Goal: Task Accomplishment & Management: Manage account settings

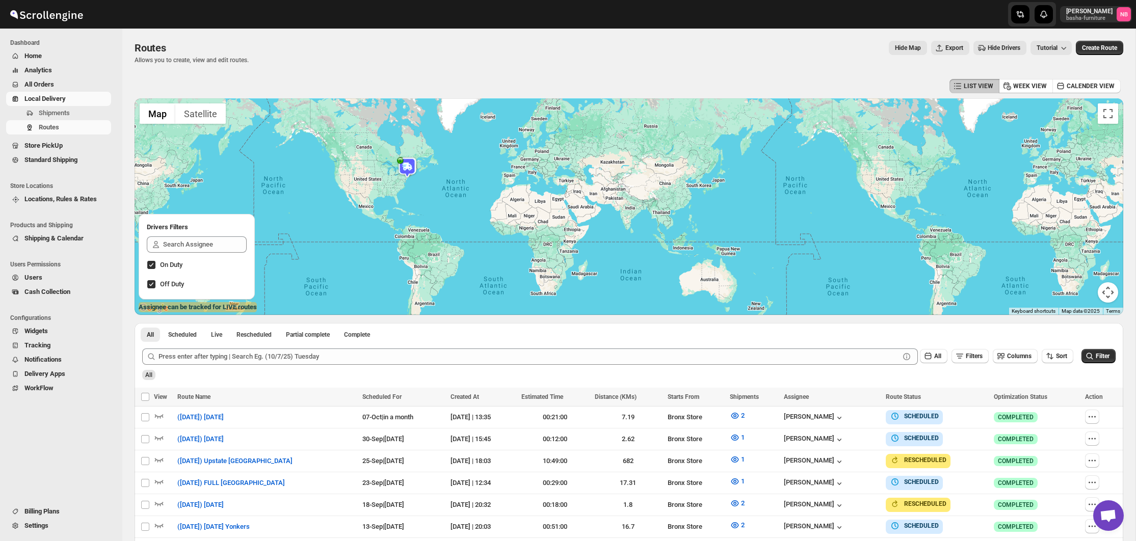
scroll to position [156, 0]
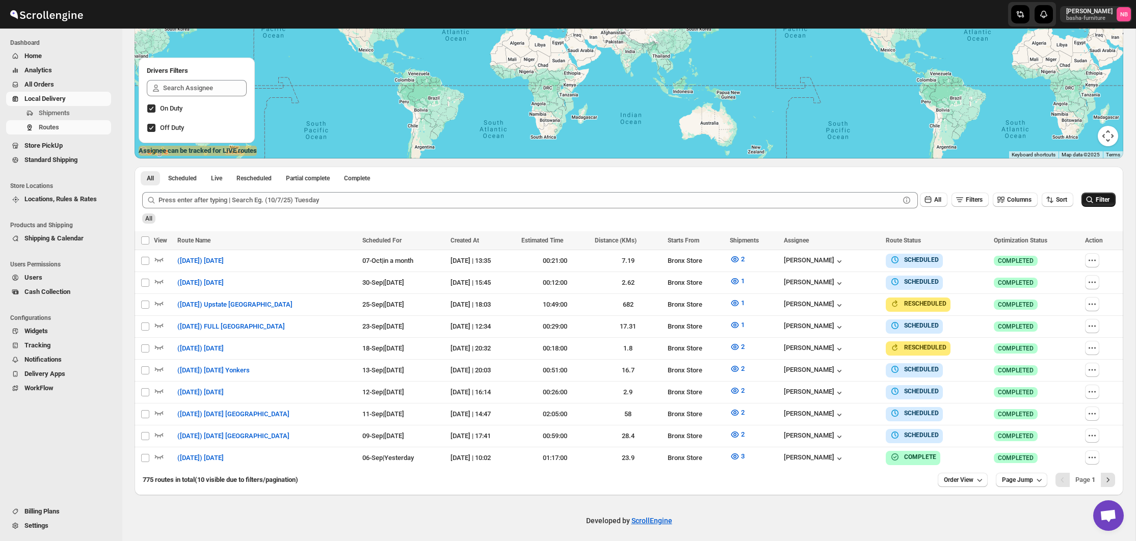
click at [1085, 197] on icon "submit" at bounding box center [1090, 200] width 10 height 10
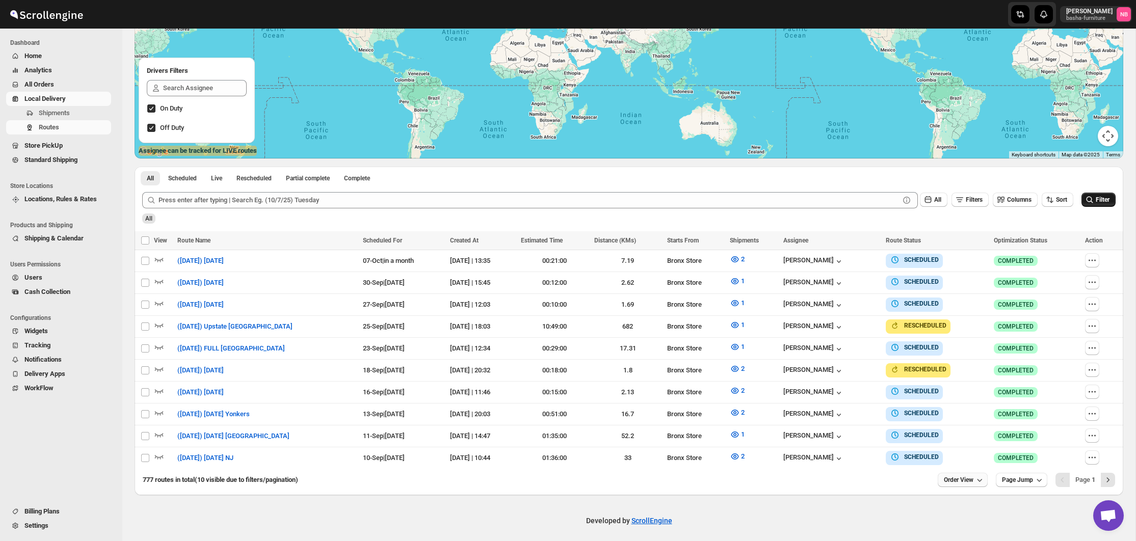
click at [965, 473] on button "Order View" at bounding box center [963, 480] width 50 height 14
click at [950, 408] on div "25 orders" at bounding box center [946, 405] width 27 height 10
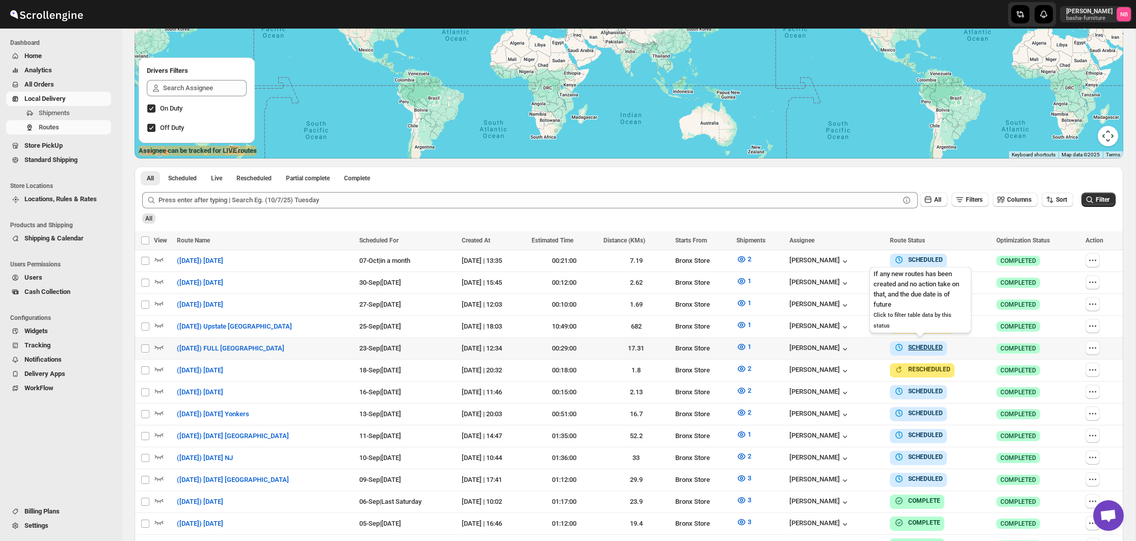
scroll to position [192, 0]
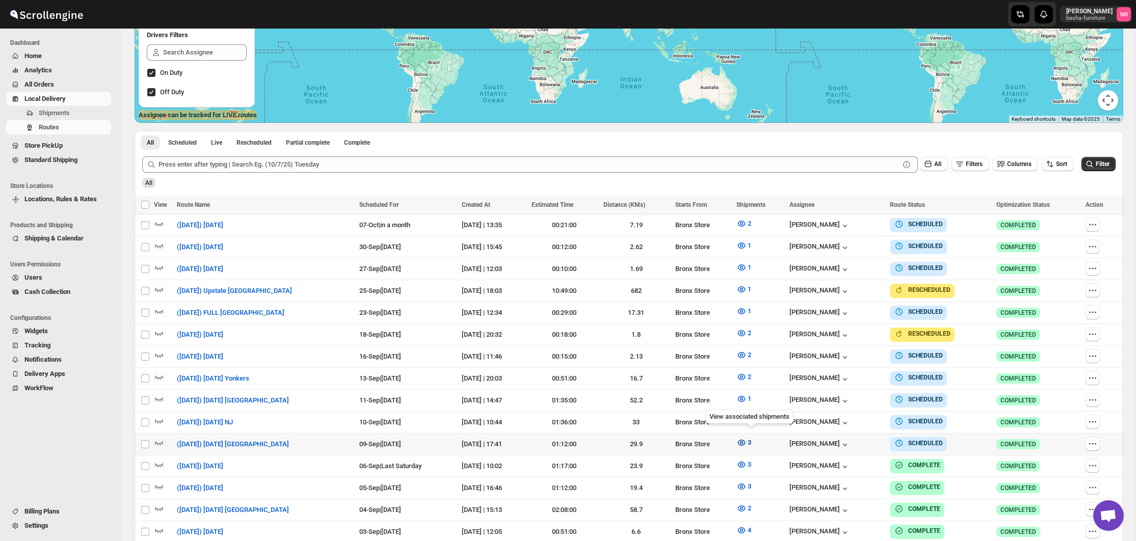
click at [741, 440] on button "3" at bounding box center [743, 443] width 27 height 16
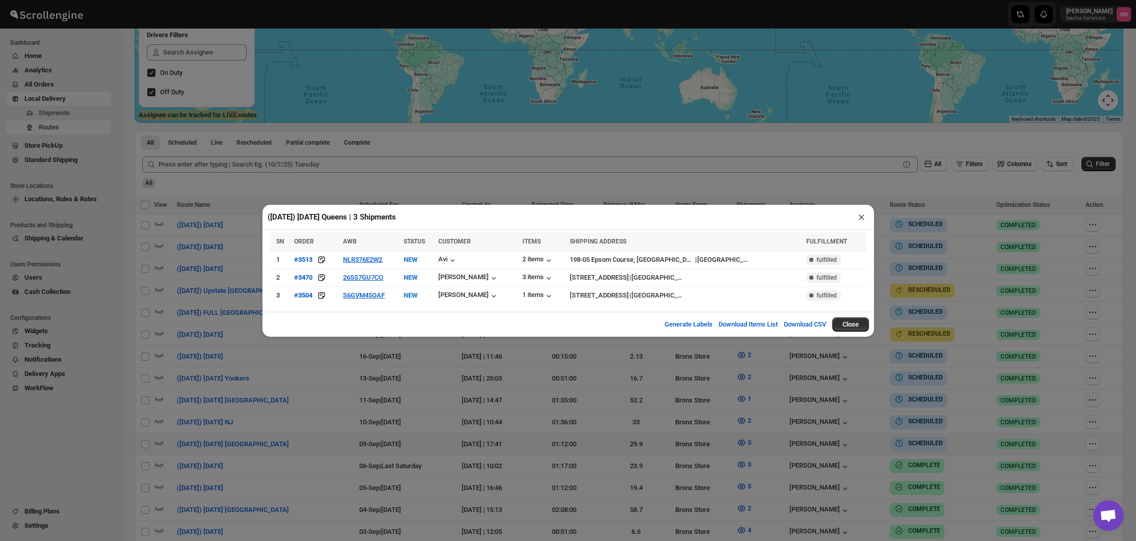
click at [422, 373] on div "([DATE]) [DATE] [GEOGRAPHIC_DATA] | 3 Shipments × SN ORDER AWB STATUS CUSTOMER …" at bounding box center [568, 270] width 1136 height 541
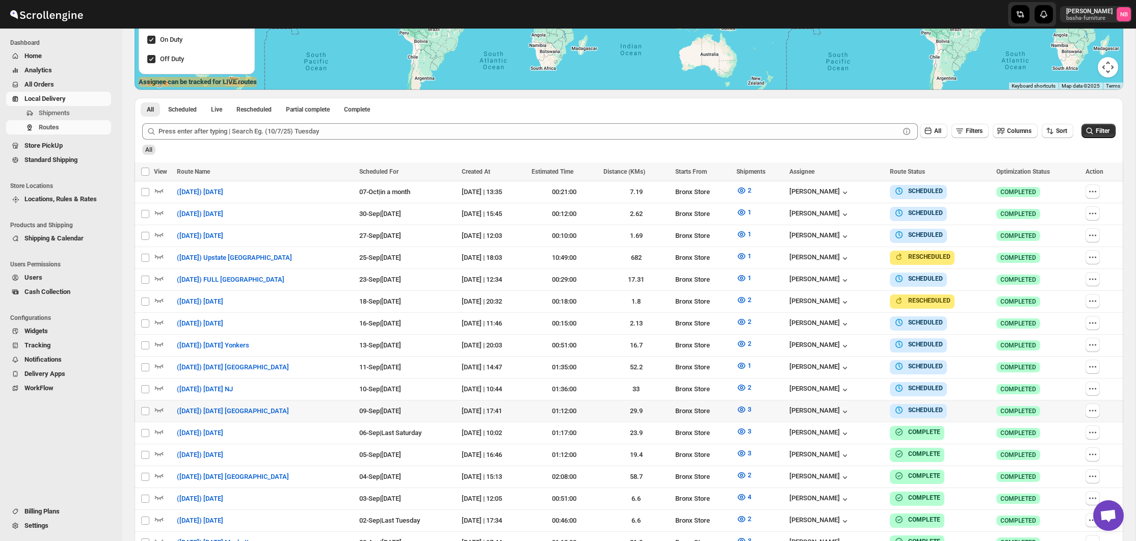
scroll to position [226, 0]
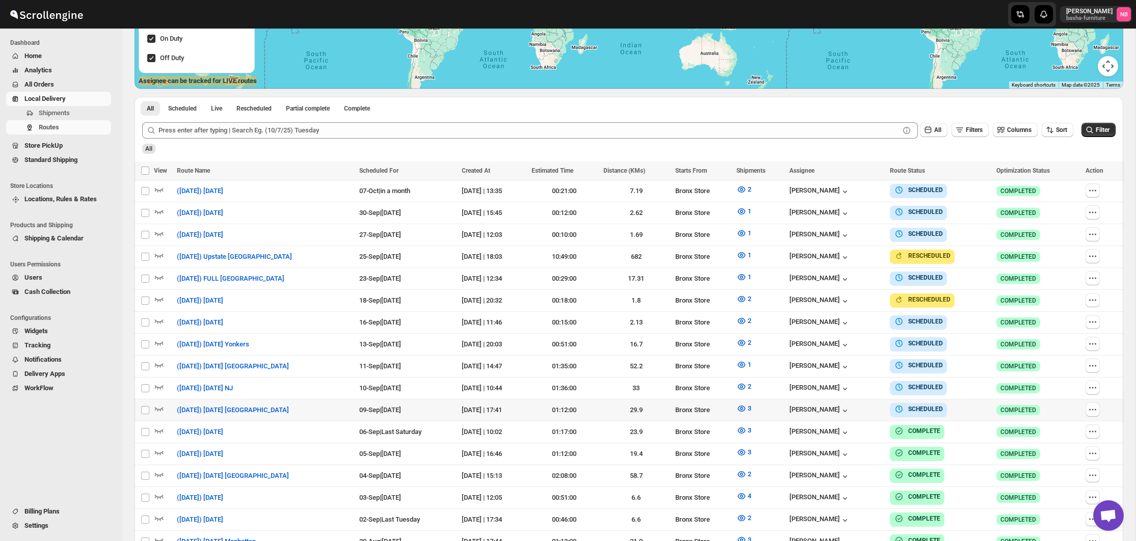
click at [1124, 91] on div "Routes. This page is ready Routes Allows you to create, view and edit routes. H…" at bounding box center [628, 278] width 1013 height 952
click at [746, 384] on icon "button" at bounding box center [742, 387] width 8 height 6
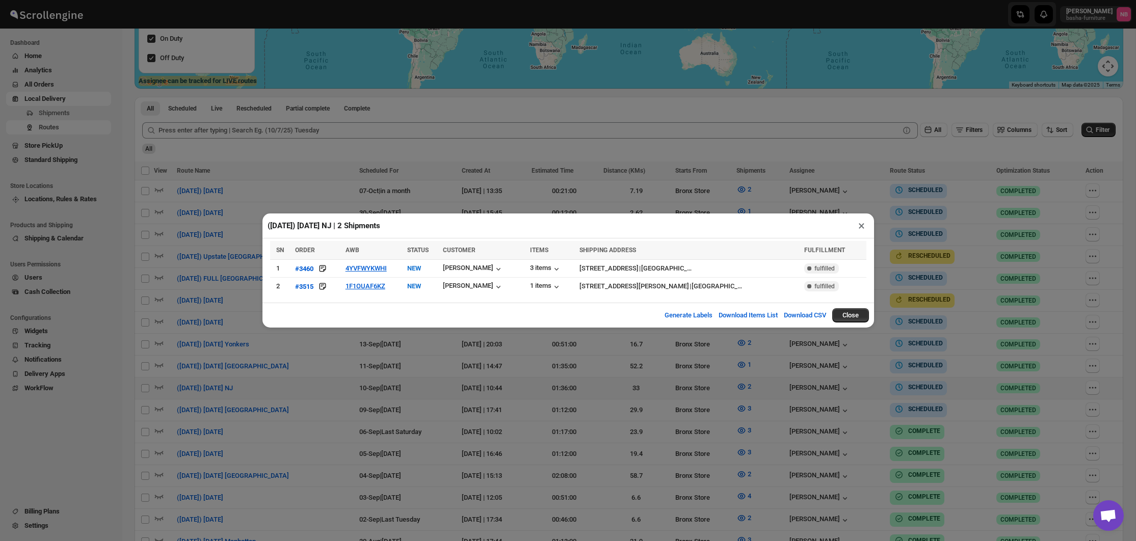
click at [351, 363] on div "([DATE]) [DATE] NJ | 2 Shipments × SN ORDER AWB STATUS CUSTOMER ITEMS SHIPPING …" at bounding box center [568, 270] width 1136 height 541
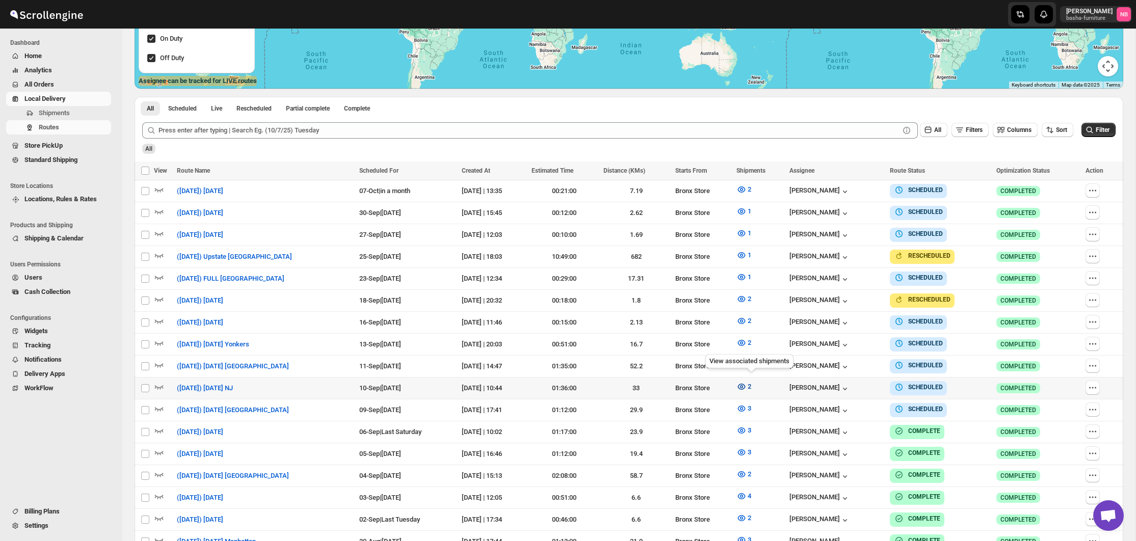
click at [747, 387] on icon "button" at bounding box center [741, 387] width 10 height 10
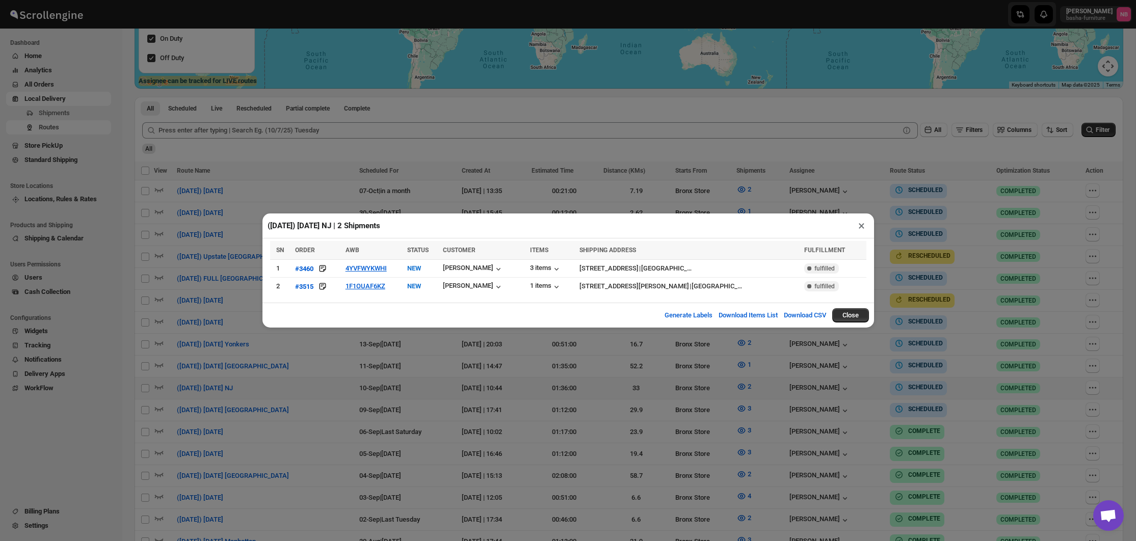
click at [508, 391] on div "([DATE]) [DATE] NJ | 2 Shipments × SN ORDER AWB STATUS CUSTOMER ITEMS SHIPPING …" at bounding box center [568, 270] width 1136 height 541
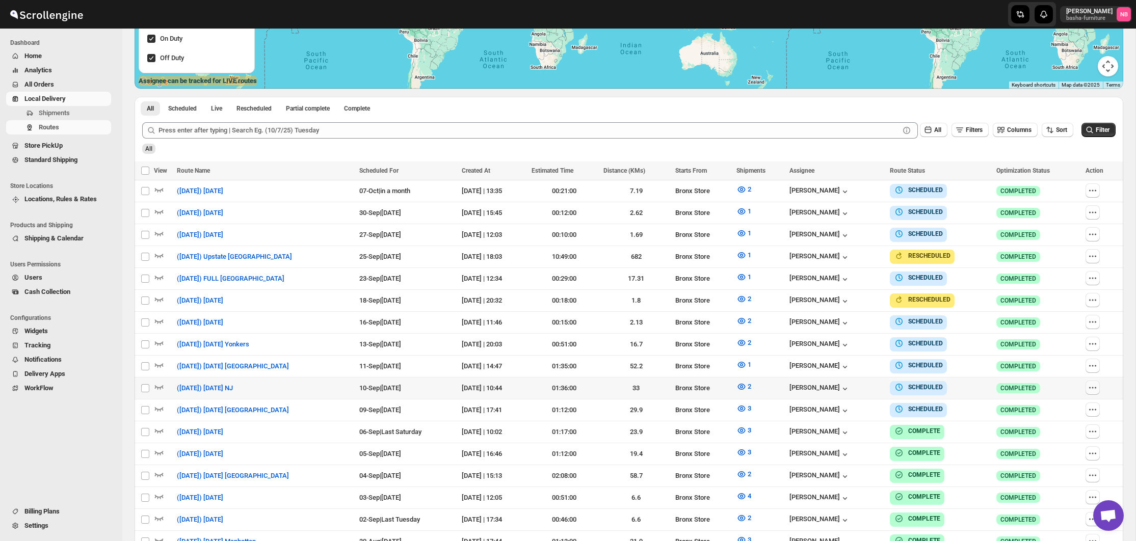
click at [1091, 387] on icon "button" at bounding box center [1090, 388] width 2 height 2
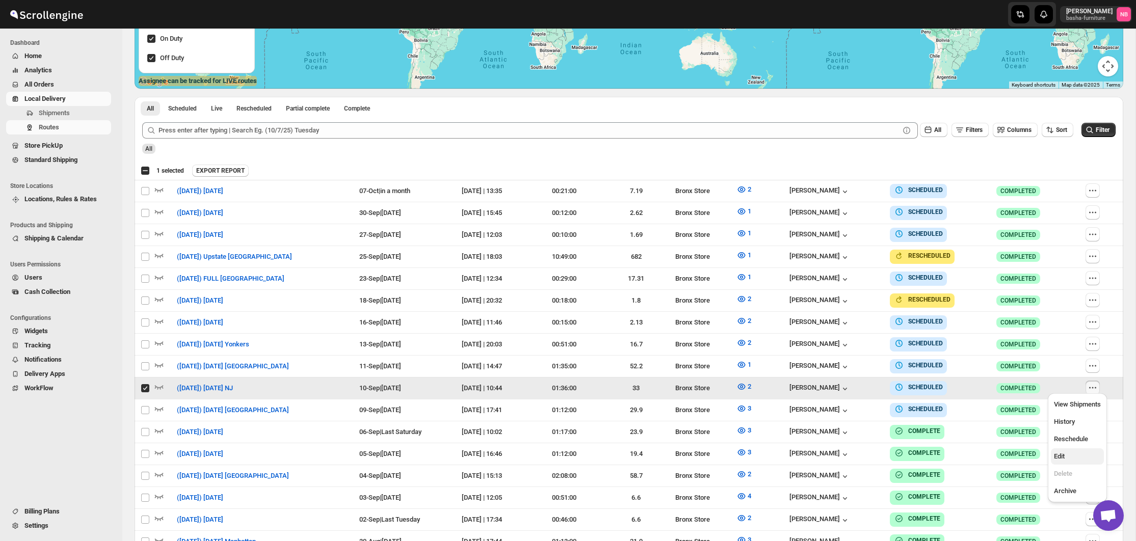
click at [1065, 454] on span "Edit" at bounding box center [1059, 457] width 11 height 8
checkbox input "false"
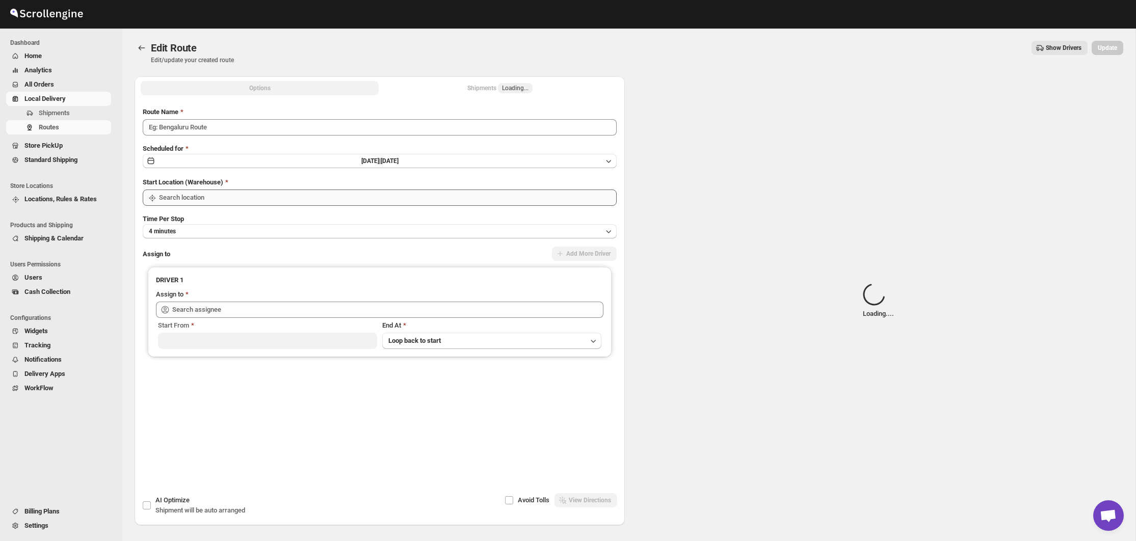
type input "([DATE]) [DATE] NJ"
type input "Bronx Store"
type input "[PERSON_NAME] ([EMAIL_ADDRESS][DOMAIN_NAME])"
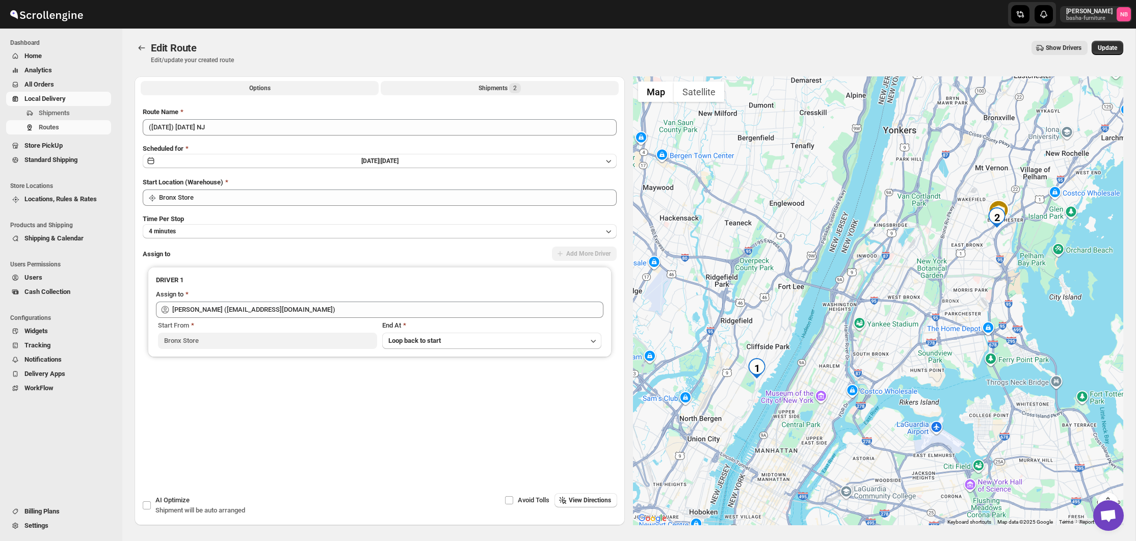
click at [456, 91] on button "Shipments 2" at bounding box center [500, 88] width 238 height 14
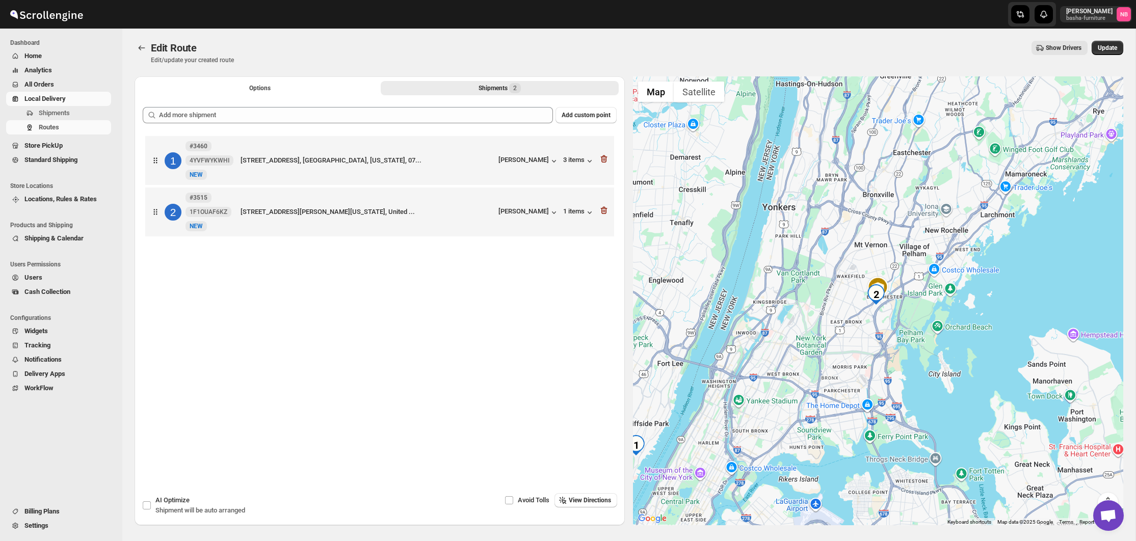
click at [575, 57] on div "Edit Route Edit/update your created route Show Drivers More actions Show Driver…" at bounding box center [629, 52] width 989 height 23
click at [606, 160] on icon "button" at bounding box center [604, 159] width 10 height 10
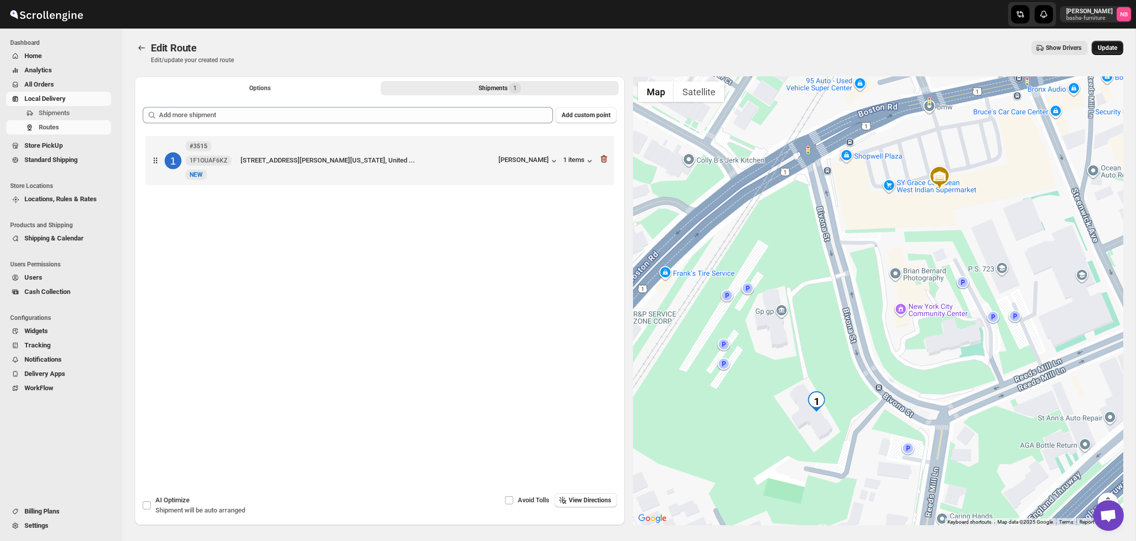
drag, startPoint x: 1104, startPoint y: 49, endPoint x: 1097, endPoint y: 51, distance: 7.6
click at [1104, 49] on span "Update" at bounding box center [1107, 48] width 19 height 8
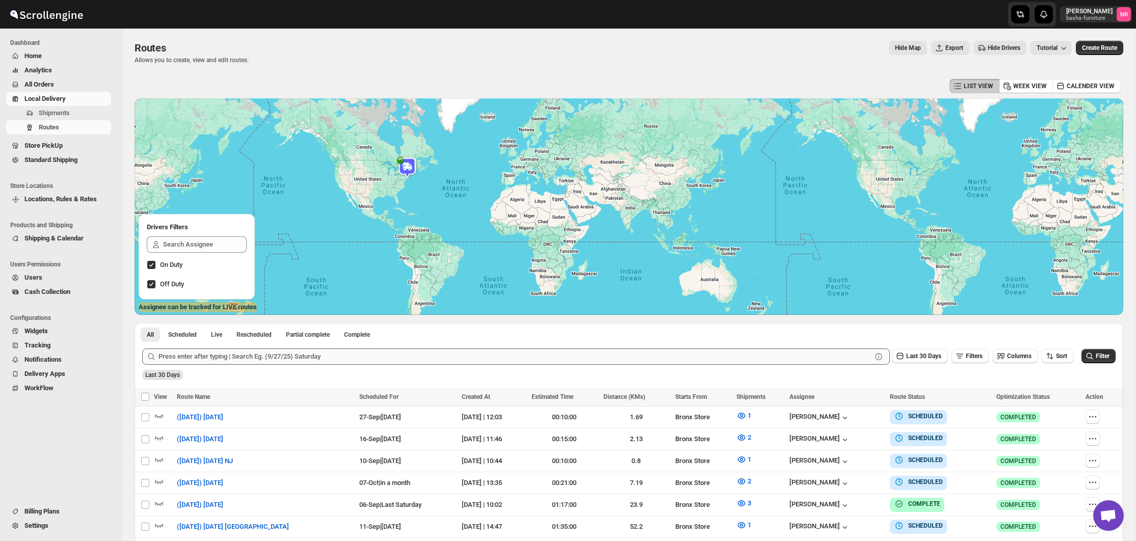
scroll to position [42, 0]
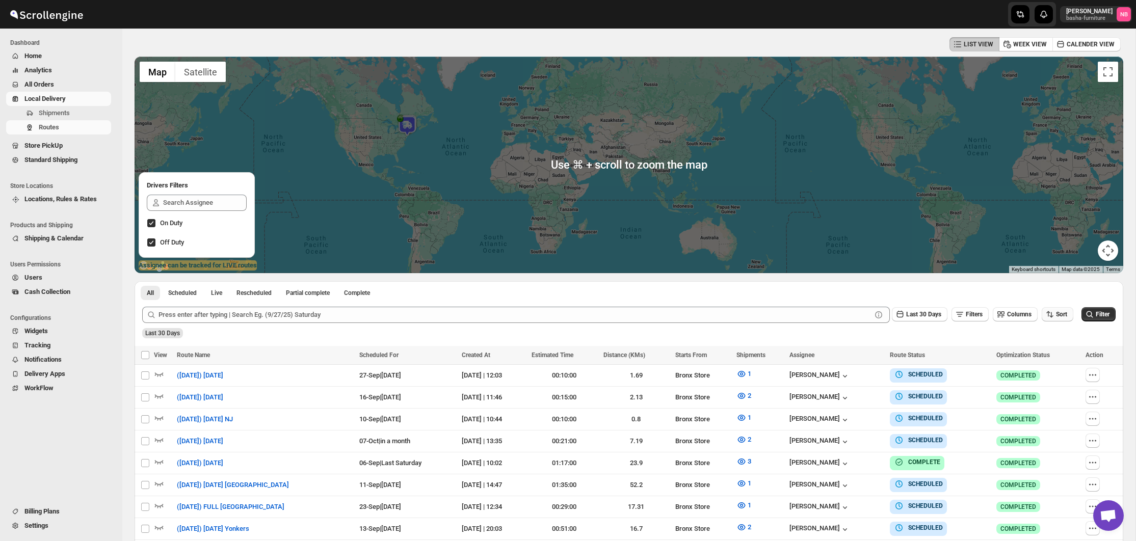
click at [1050, 315] on icon "button" at bounding box center [1050, 314] width 10 height 10
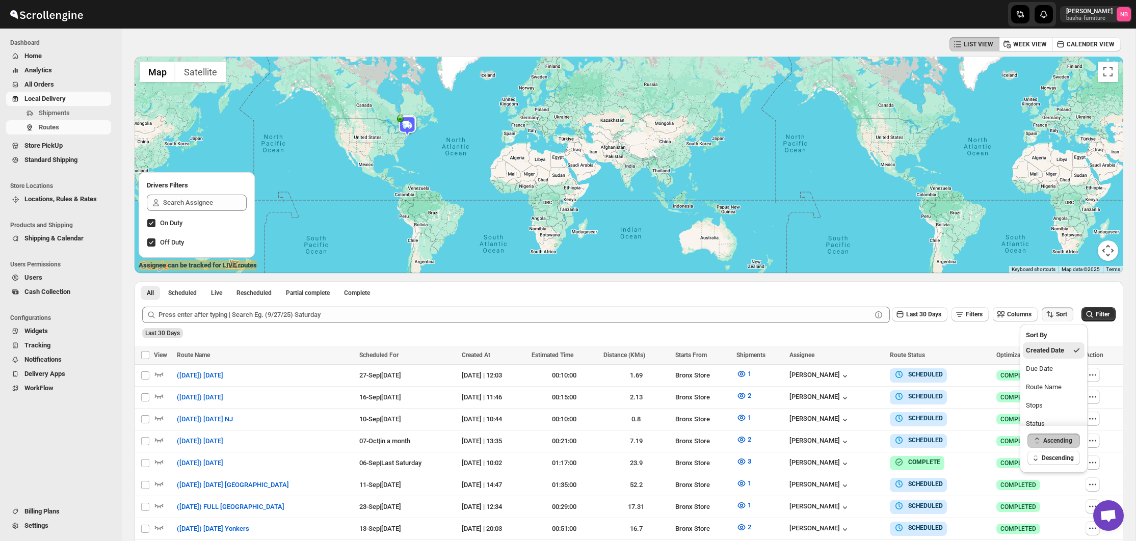
click at [837, 294] on div "All Scheduled Live Rescheduled Partial complete Complete More views All Schedul…" at bounding box center [629, 290] width 989 height 18
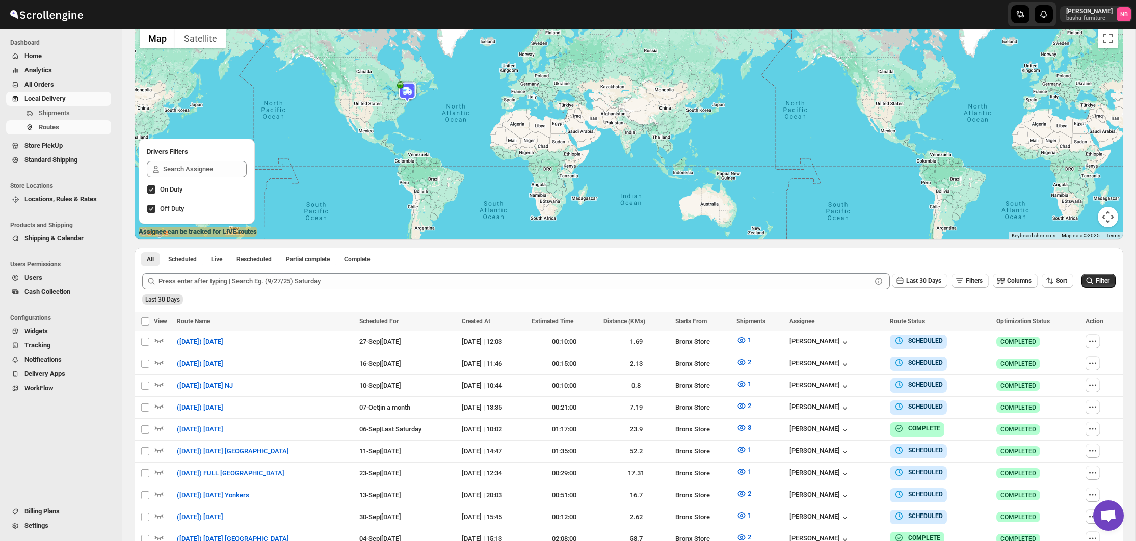
scroll to position [137, 0]
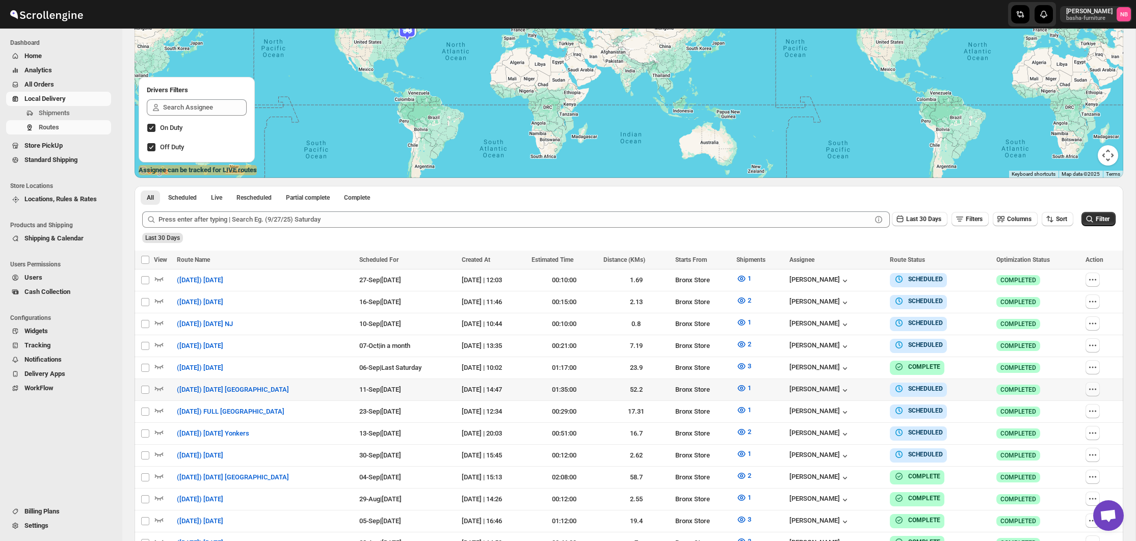
click at [1096, 388] on icon "button" at bounding box center [1096, 389] width 2 height 2
checkbox input "true"
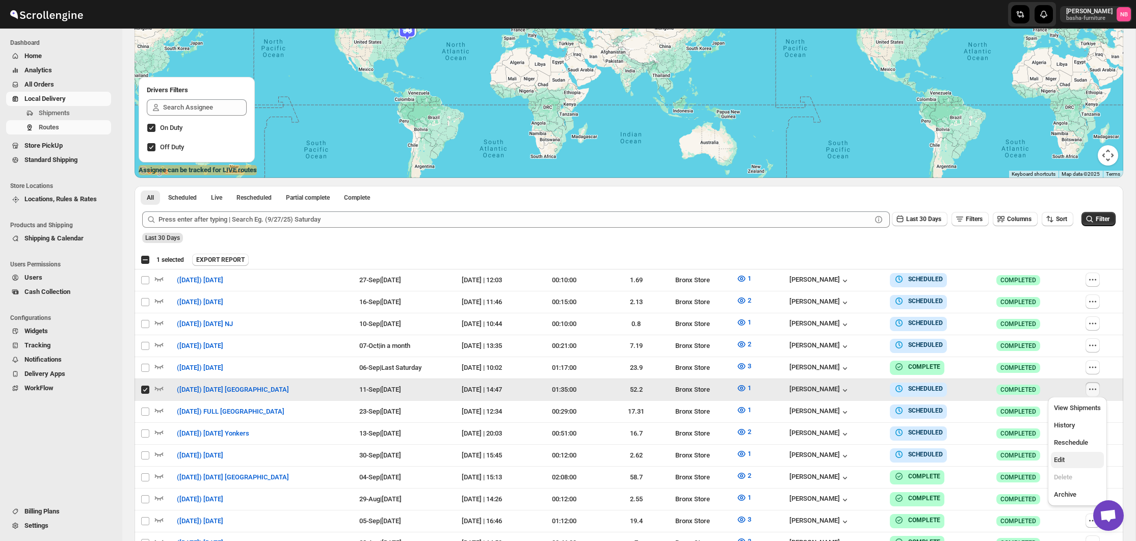
click at [1070, 459] on span "Edit" at bounding box center [1077, 460] width 47 height 10
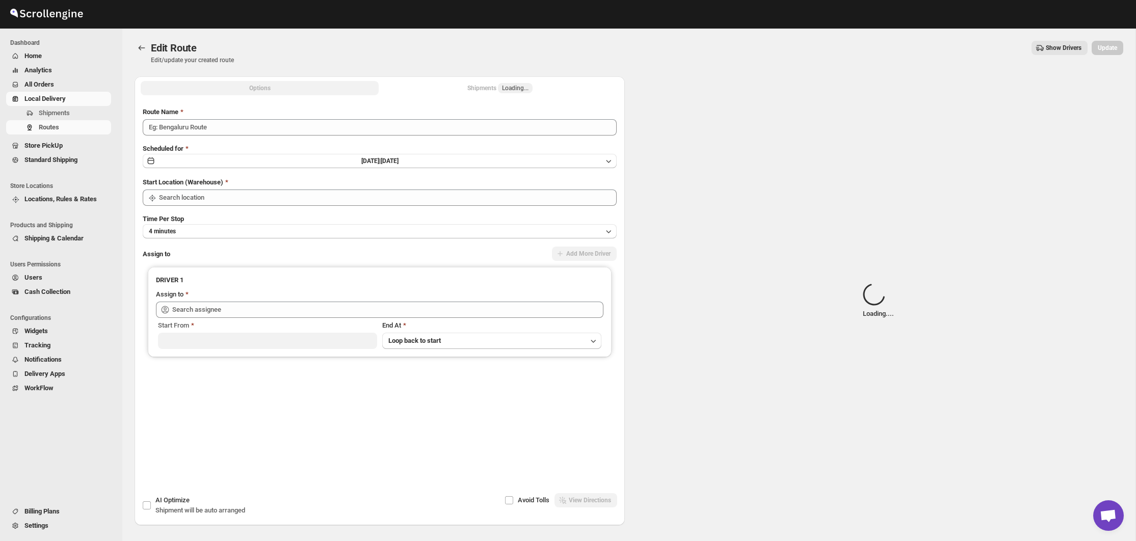
type input "([DATE]) [DATE] [GEOGRAPHIC_DATA]"
type input "Bronx Store"
type input "[PERSON_NAME] ([EMAIL_ADDRESS][DOMAIN_NAME])"
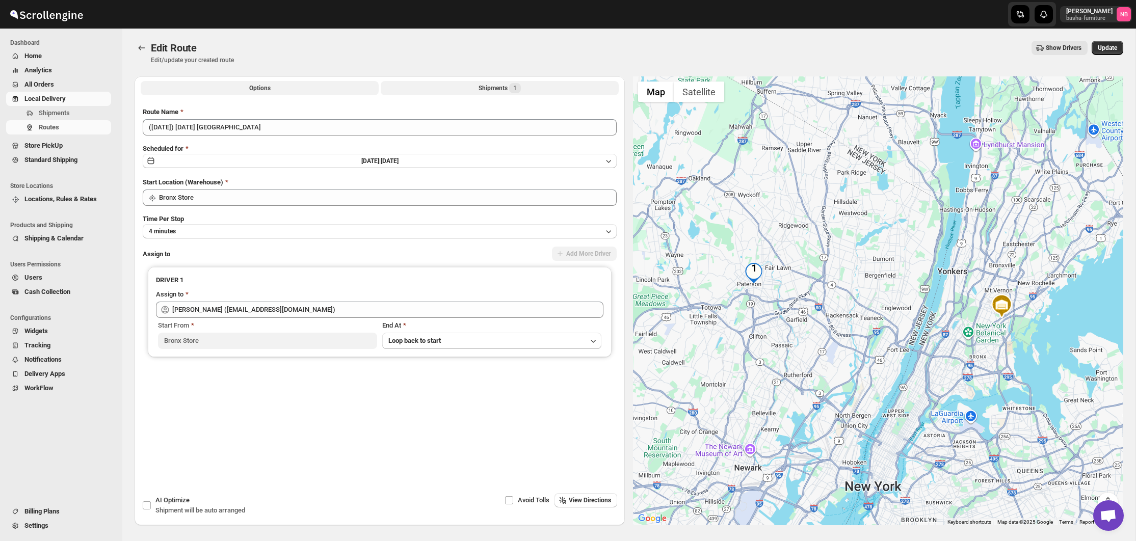
click at [473, 84] on button "Shipments 1" at bounding box center [500, 88] width 238 height 14
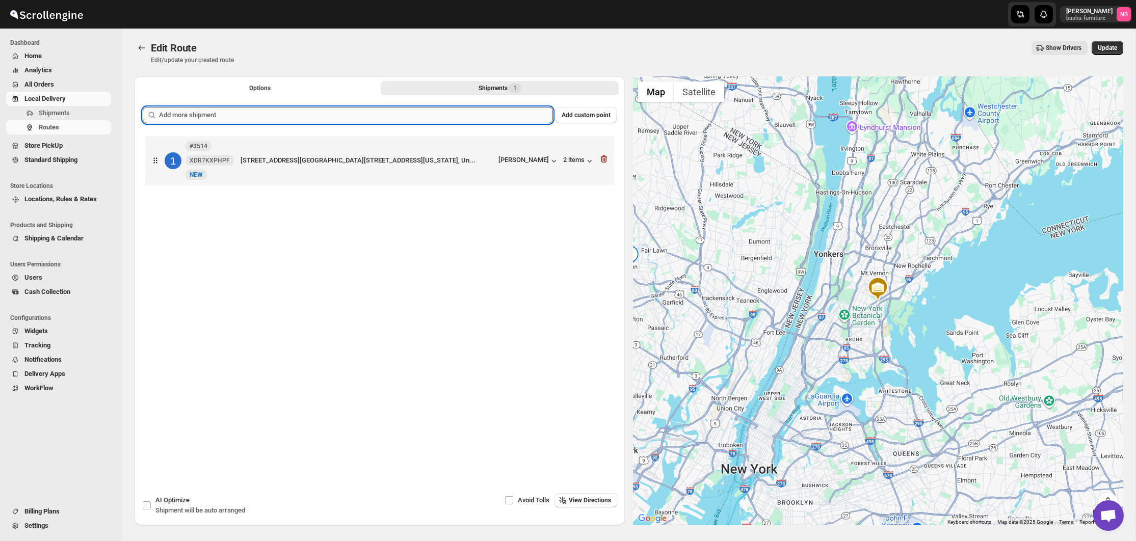
click at [439, 119] on input "text" at bounding box center [356, 115] width 394 height 16
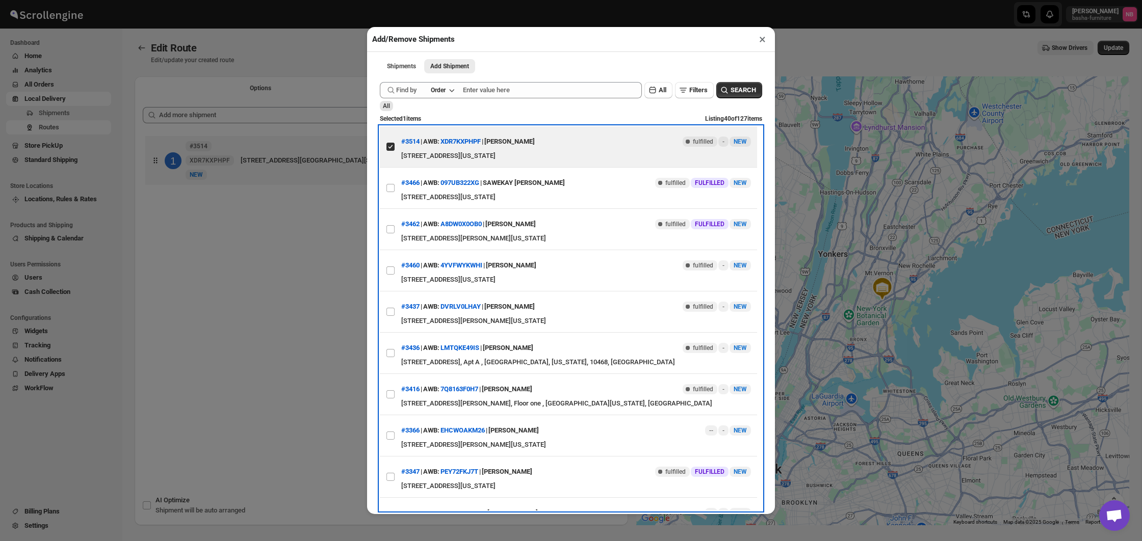
drag, startPoint x: 392, startPoint y: 266, endPoint x: 366, endPoint y: 280, distance: 29.9
click at [392, 266] on label "View details for 68bb49c0460e7d780920758d" at bounding box center [390, 270] width 21 height 41
click at [392, 267] on input "View details for 68bb49c0460e7d780920758d" at bounding box center [390, 271] width 8 height 8
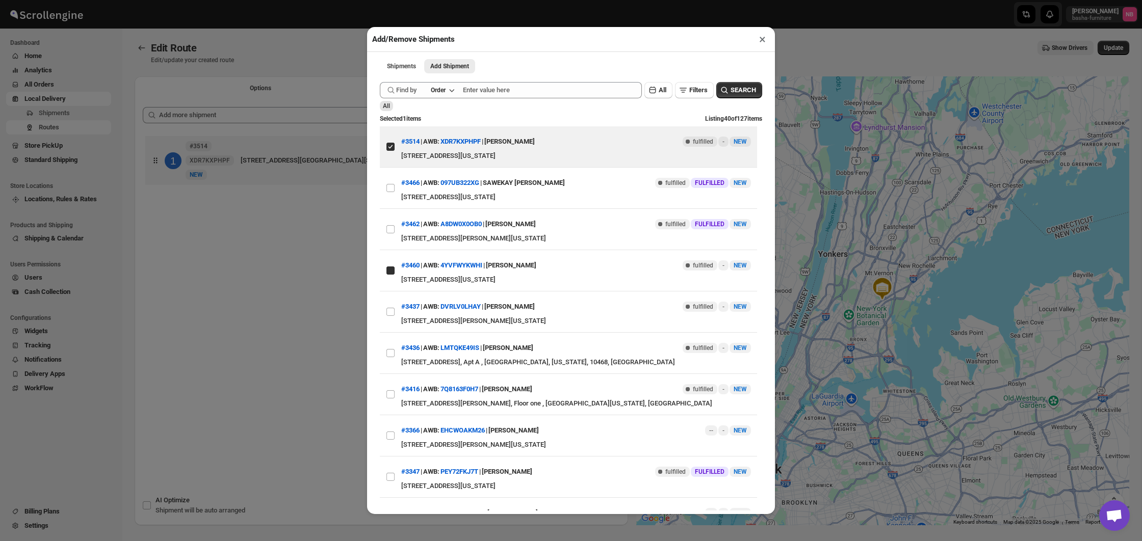
checkbox input "true"
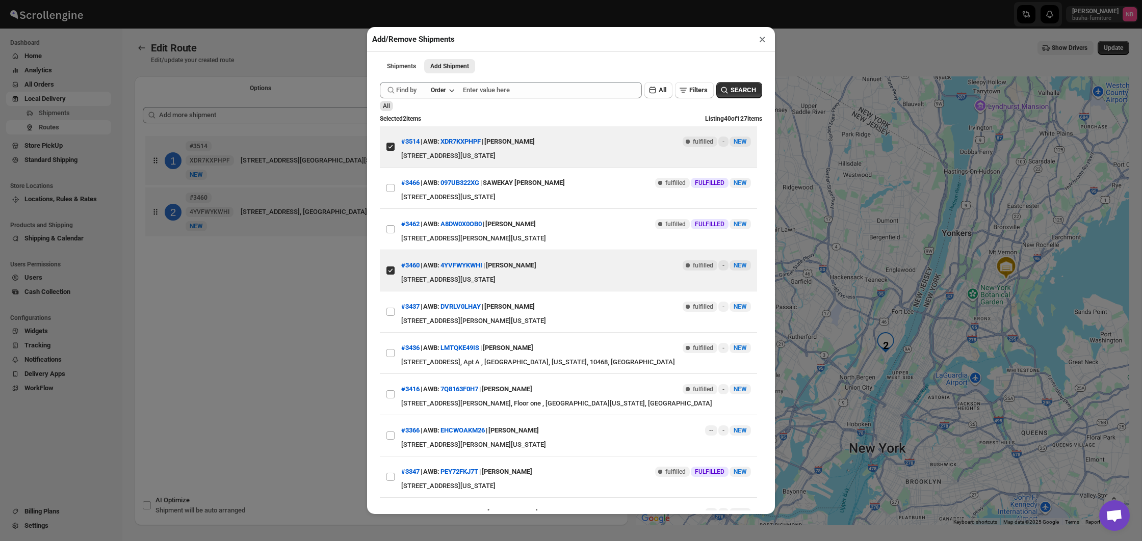
click at [288, 328] on div "Add/Remove Shipments × Shipments Add Shipment More views Shipments Add Shipment…" at bounding box center [571, 270] width 1142 height 541
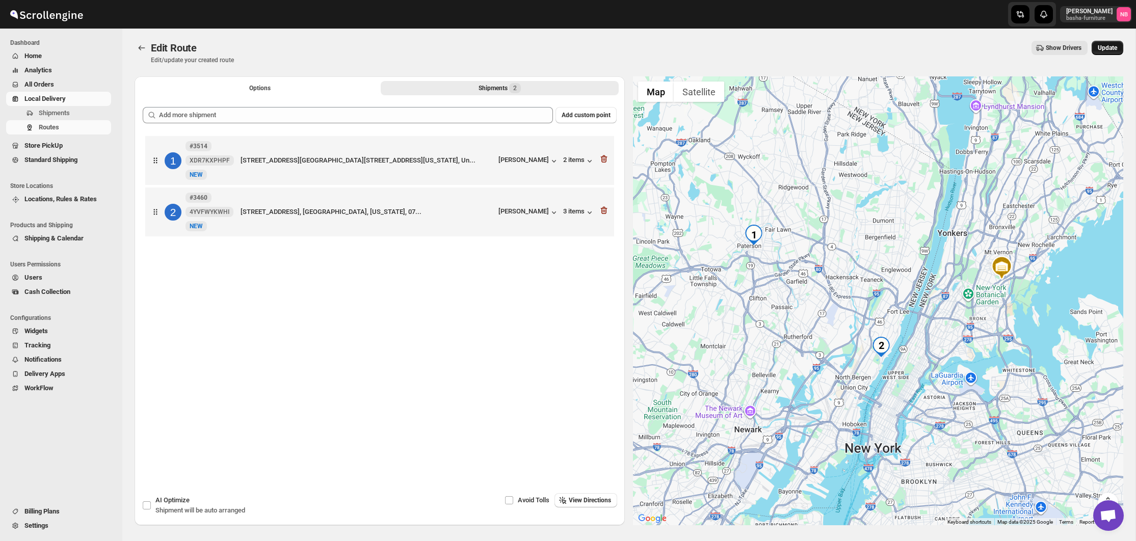
click at [1102, 46] on span "Update" at bounding box center [1107, 48] width 19 height 8
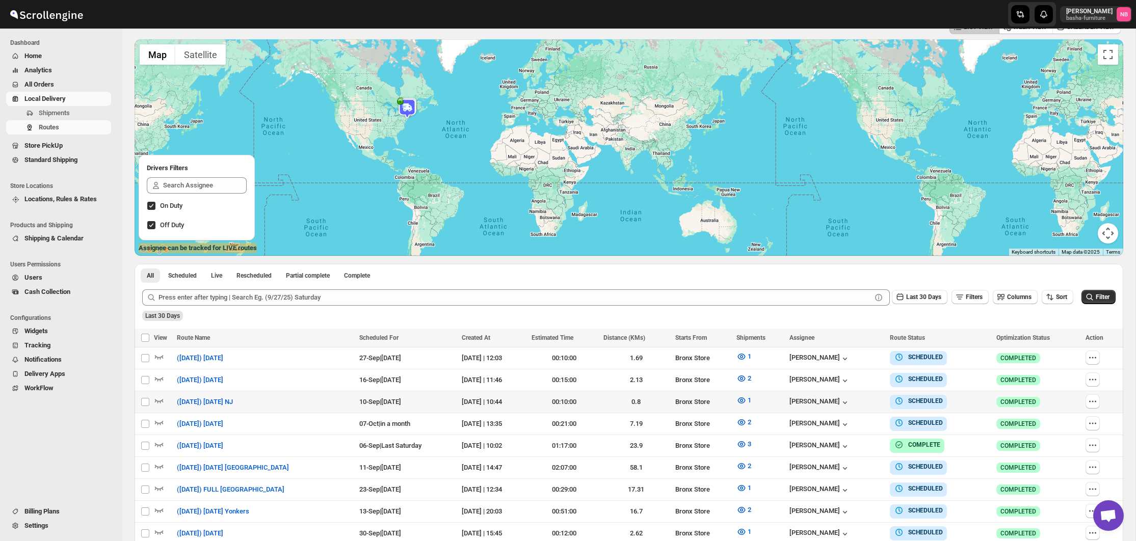
scroll to position [138, 0]
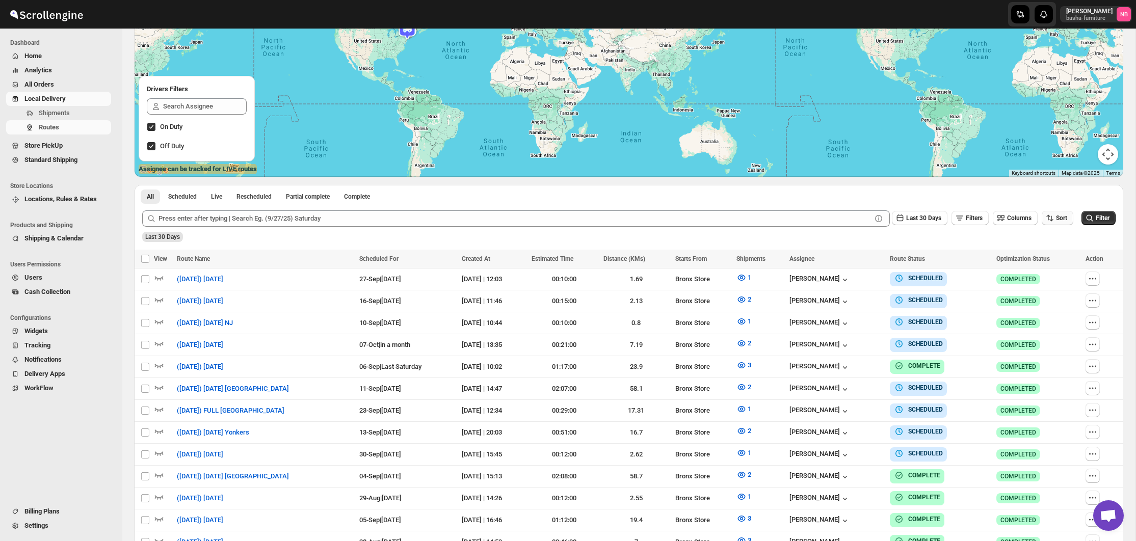
drag, startPoint x: 1057, startPoint y: 215, endPoint x: 1057, endPoint y: 223, distance: 8.2
click at [1057, 215] on button "Sort" at bounding box center [1058, 218] width 32 height 14
click at [70, 86] on span "All Orders" at bounding box center [66, 85] width 85 height 10
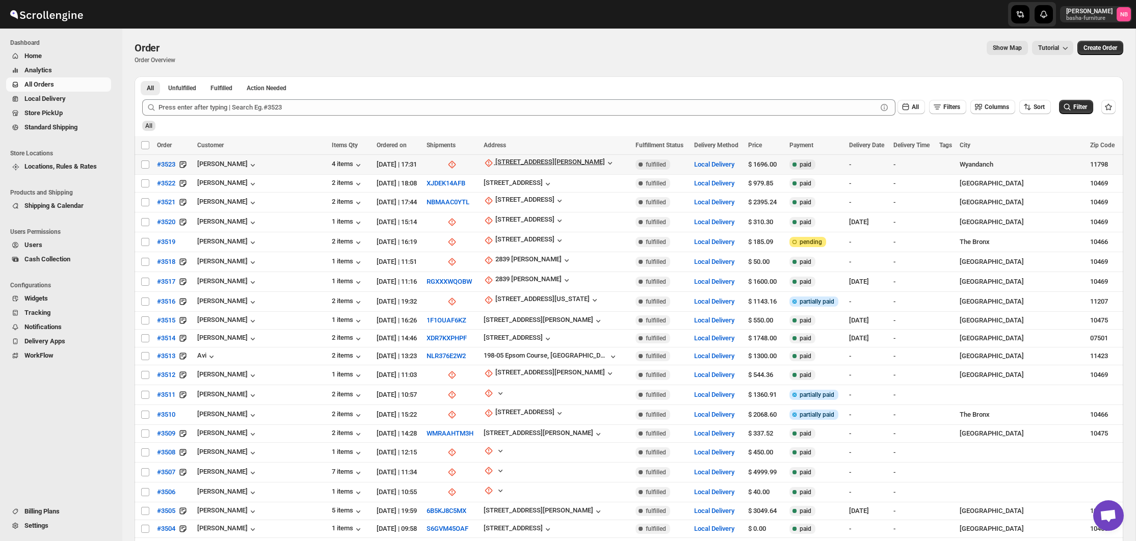
click at [513, 169] on div "[STREET_ADDRESS][PERSON_NAME]" at bounding box center [557, 164] width 146 height 13
click at [515, 167] on div "[STREET_ADDRESS][PERSON_NAME]" at bounding box center [550, 163] width 110 height 10
click at [505, 222] on span "Update manually" at bounding box center [518, 219] width 48 height 8
select select "US"
select select "[US_STATE]"
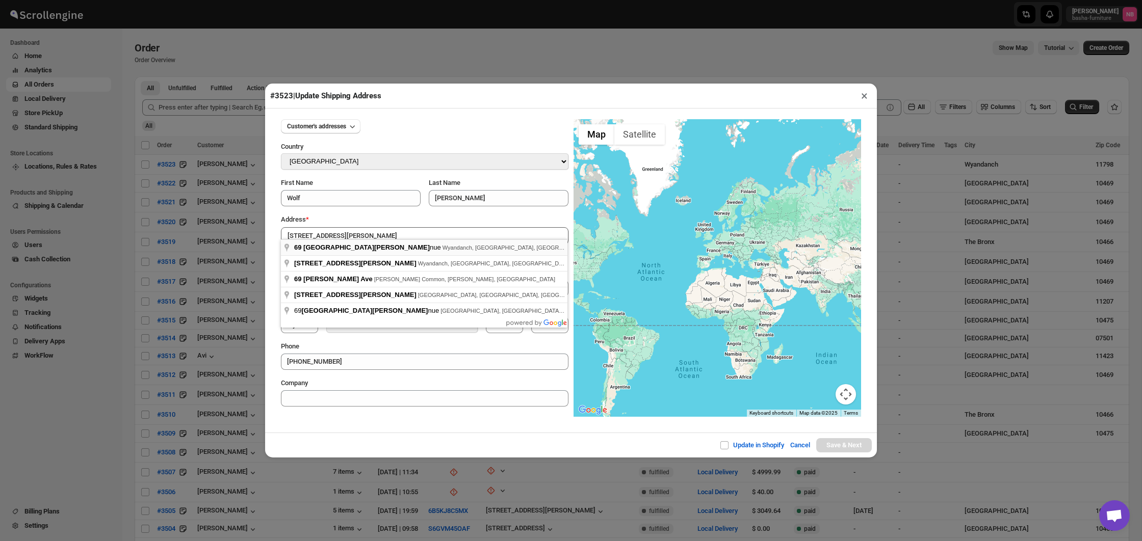
type input "[STREET_ADDRESS][PERSON_NAME]"
type input "[GEOGRAPHIC_DATA]"
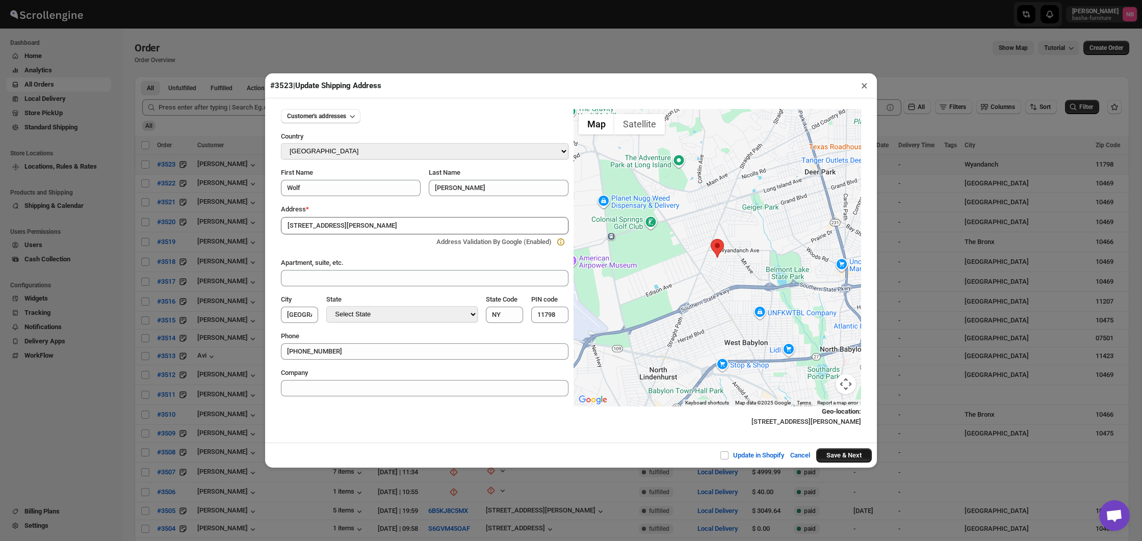
click at [835, 455] on button "Save & Next" at bounding box center [844, 456] width 56 height 14
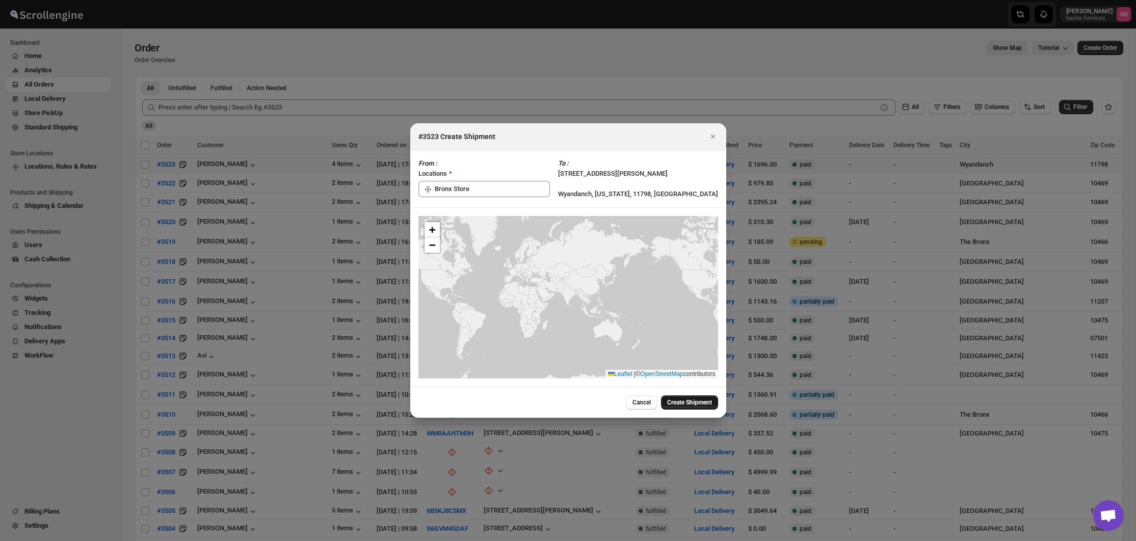
click at [692, 401] on span "Create Shipment" at bounding box center [689, 403] width 45 height 8
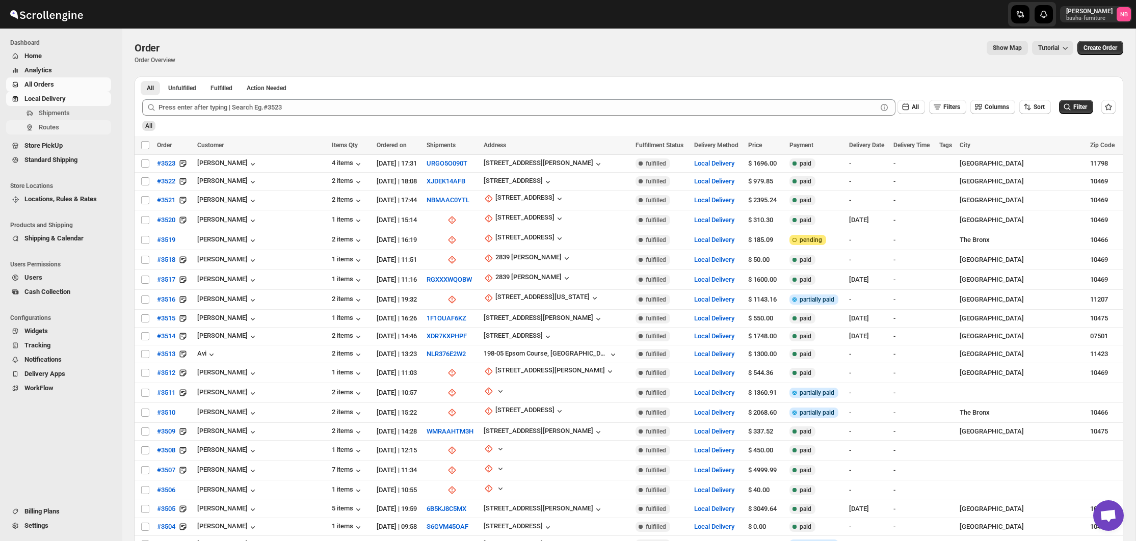
click at [55, 130] on span "Routes" at bounding box center [49, 127] width 20 height 8
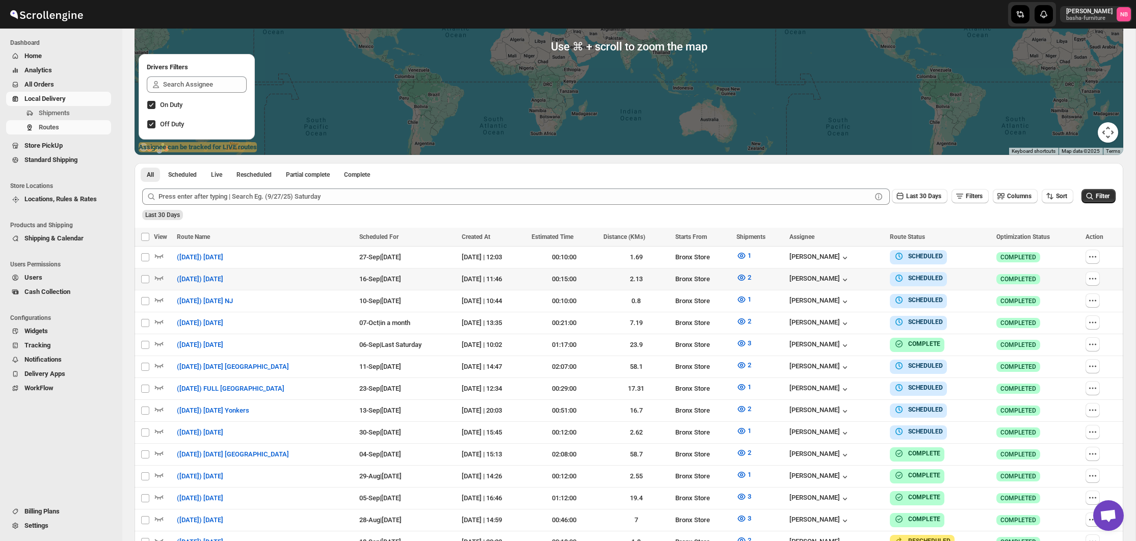
scroll to position [230, 0]
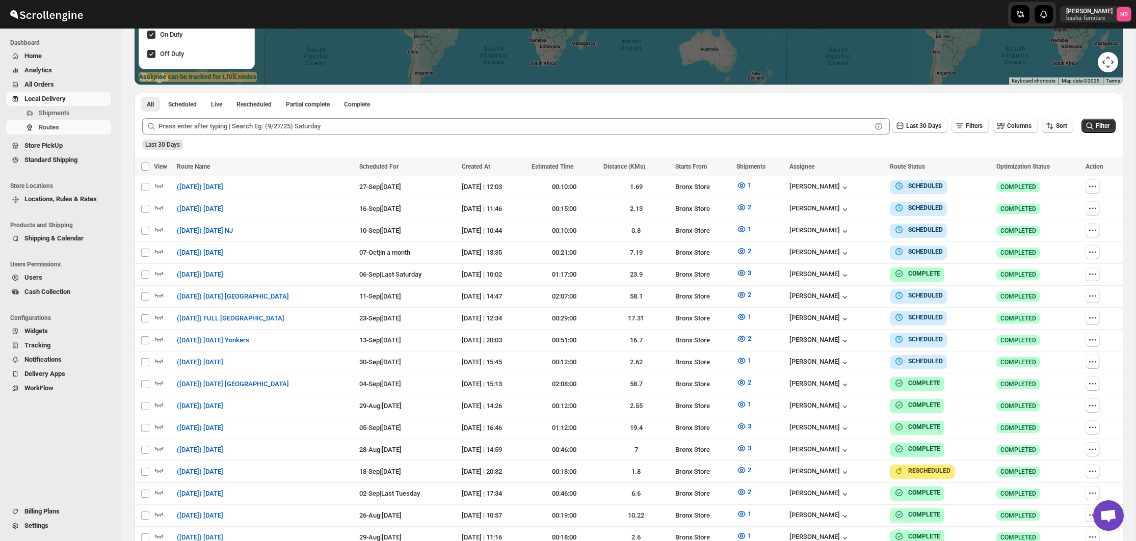
click at [1056, 127] on span "Sort" at bounding box center [1061, 125] width 11 height 7
click at [1046, 179] on div "Due Date" at bounding box center [1039, 180] width 27 height 10
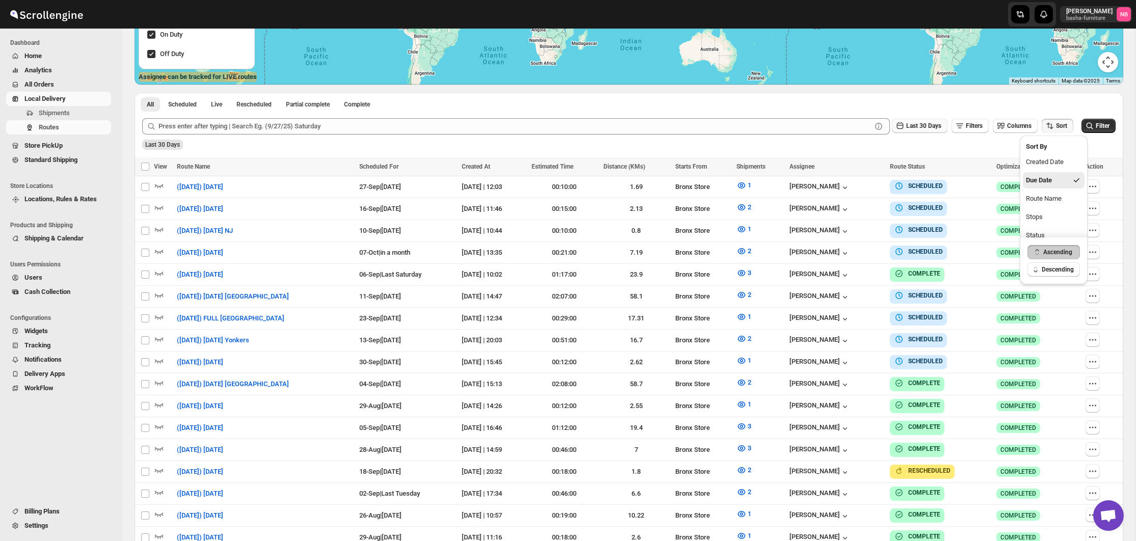
drag, startPoint x: 916, startPoint y: 123, endPoint x: 916, endPoint y: 128, distance: 5.6
click at [916, 123] on span "Last 30 Days" at bounding box center [923, 125] width 35 height 7
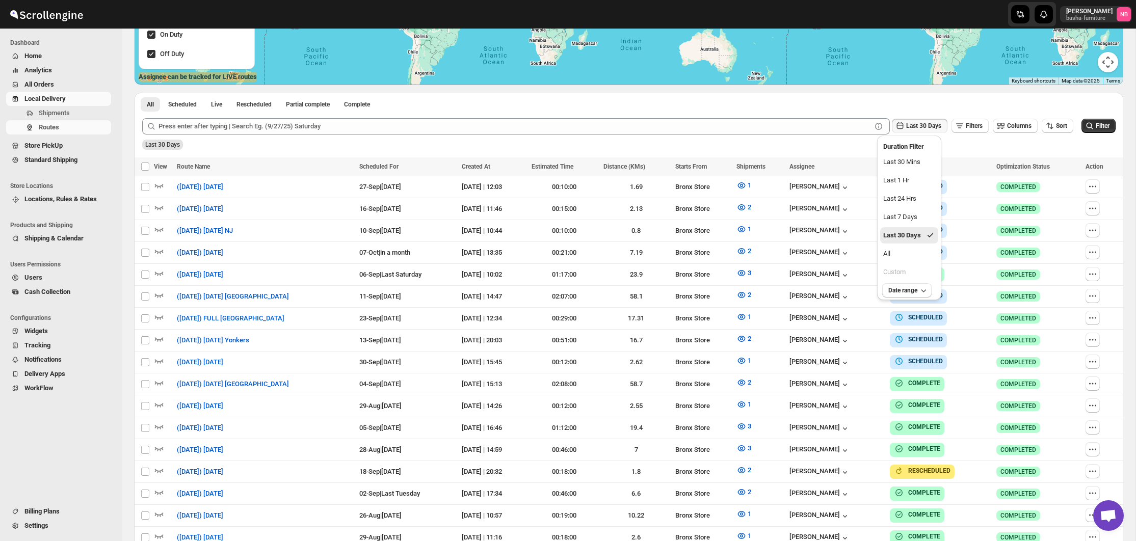
drag, startPoint x: 914, startPoint y: 252, endPoint x: 959, endPoint y: 230, distance: 49.9
click at [914, 252] on button "All" at bounding box center [909, 254] width 58 height 16
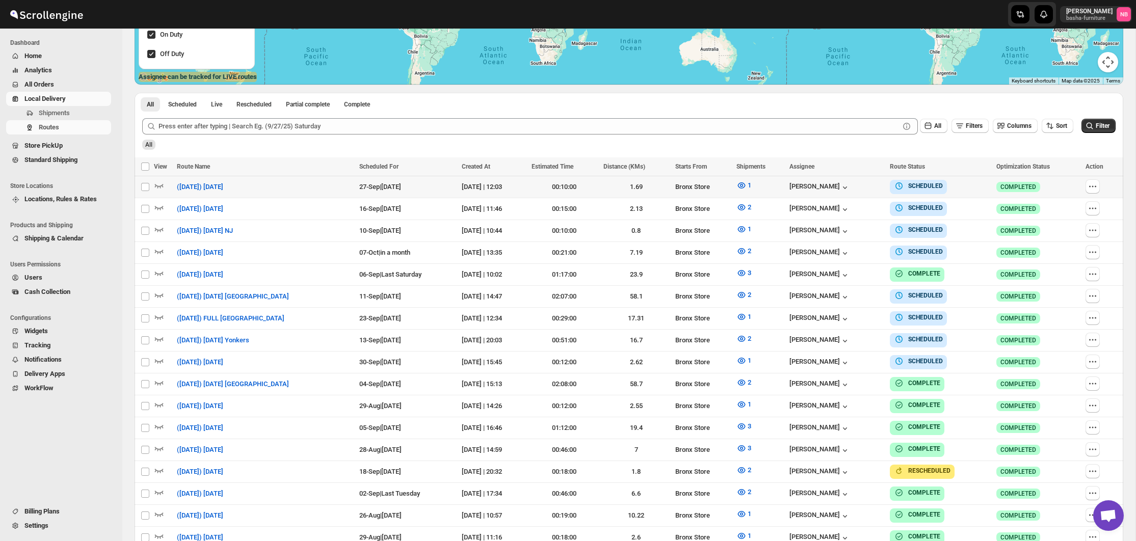
click at [1090, 124] on icon "submit" at bounding box center [1090, 126] width 10 height 10
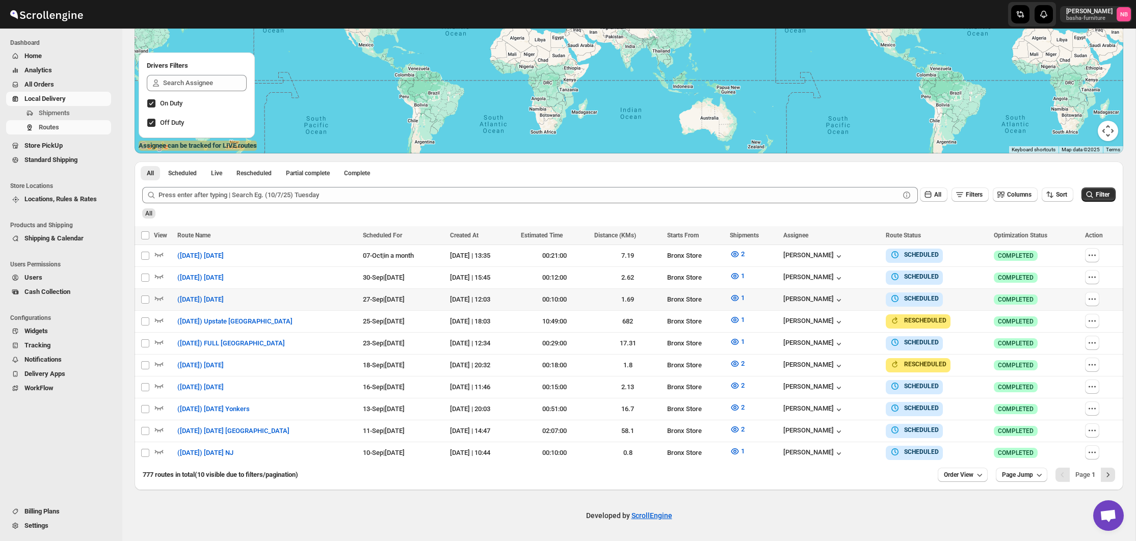
scroll to position [157, 0]
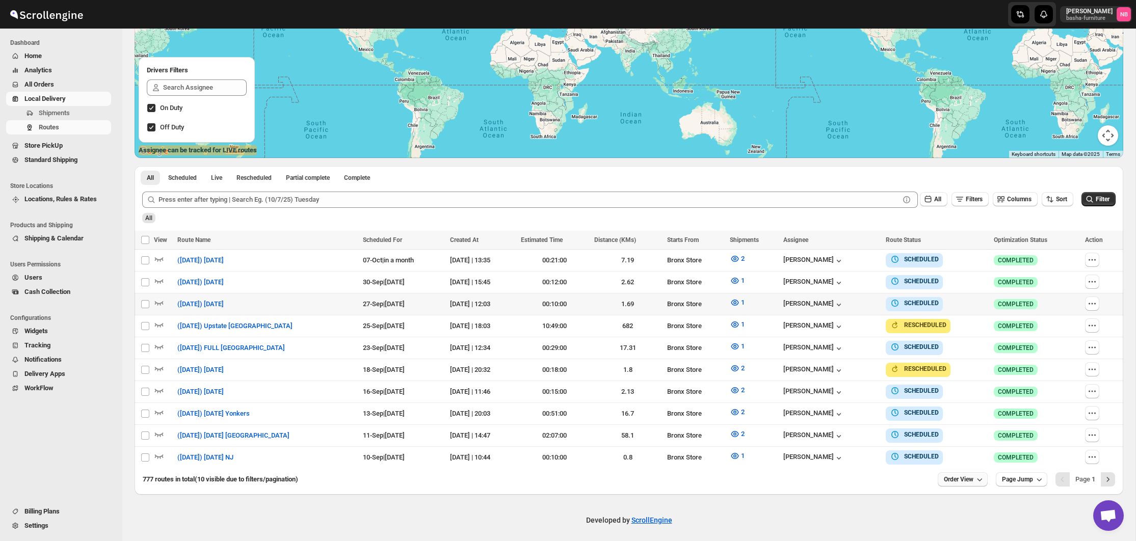
click at [966, 477] on span "Order View" at bounding box center [959, 480] width 30 height 8
click at [767, 507] on div "Developed by ScrollEngine" at bounding box center [628, 520] width 1013 height 51
click at [1093, 453] on icon "button" at bounding box center [1092, 457] width 10 height 10
checkbox input "true"
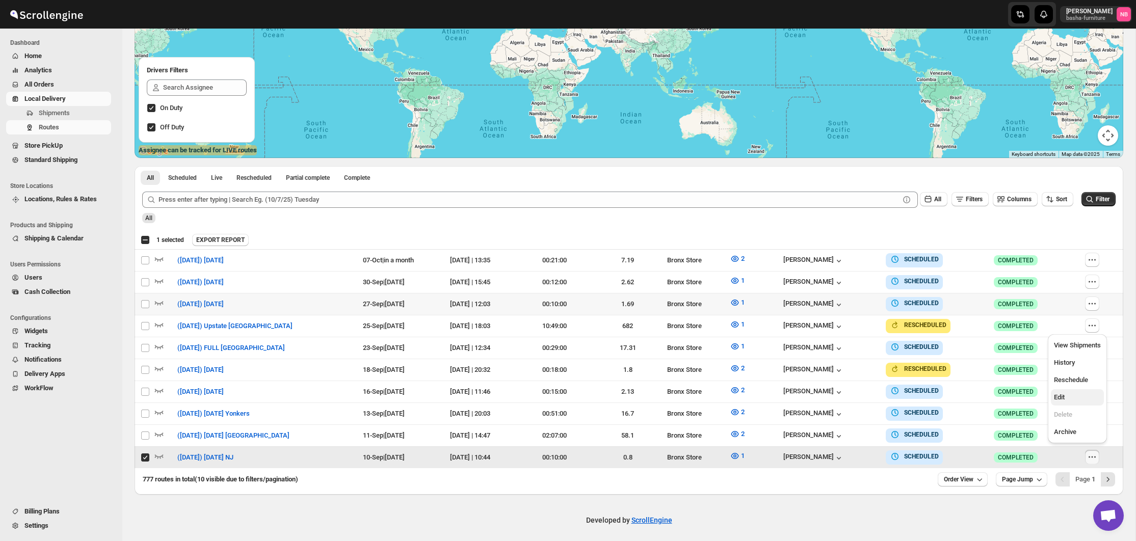
click at [1088, 396] on span "Edit" at bounding box center [1077, 397] width 47 height 10
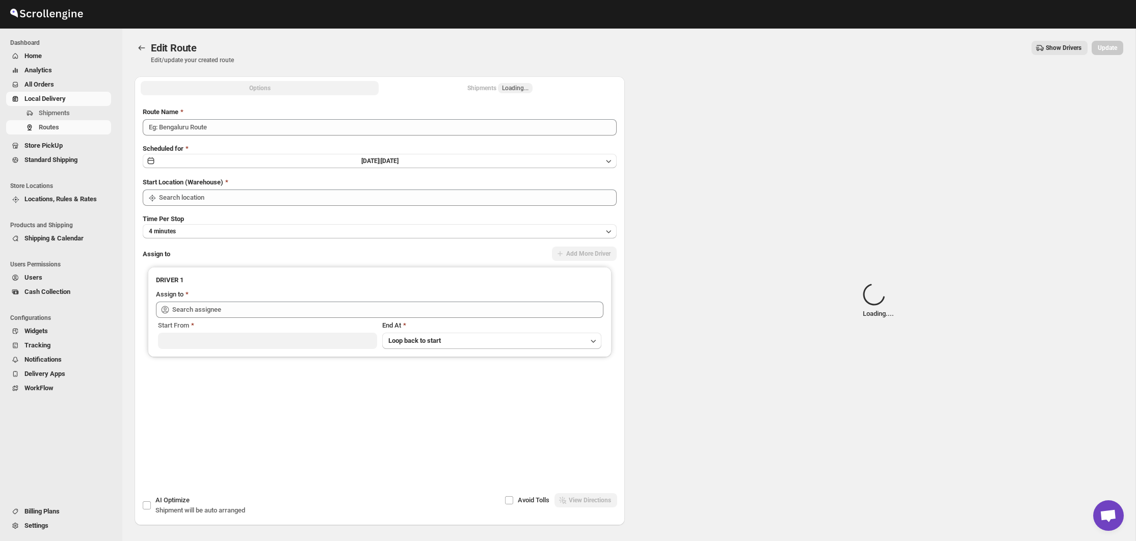
type input "([DATE]) [DATE] NJ"
type input "Bronx Store"
type input "[PERSON_NAME] ([EMAIL_ADDRESS][DOMAIN_NAME])"
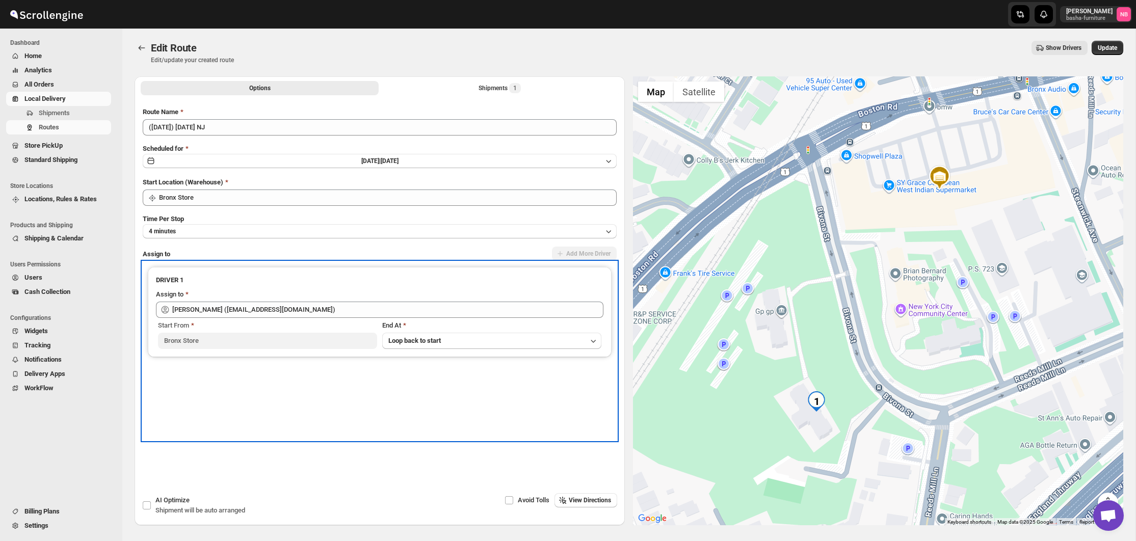
drag, startPoint x: 574, startPoint y: 389, endPoint x: 575, endPoint y: 382, distance: 6.8
click at [574, 387] on div "DRIVER 1 Assign to [PERSON_NAME] ([EMAIL_ADDRESS][DOMAIN_NAME]) Start From [GEO…" at bounding box center [380, 351] width 474 height 178
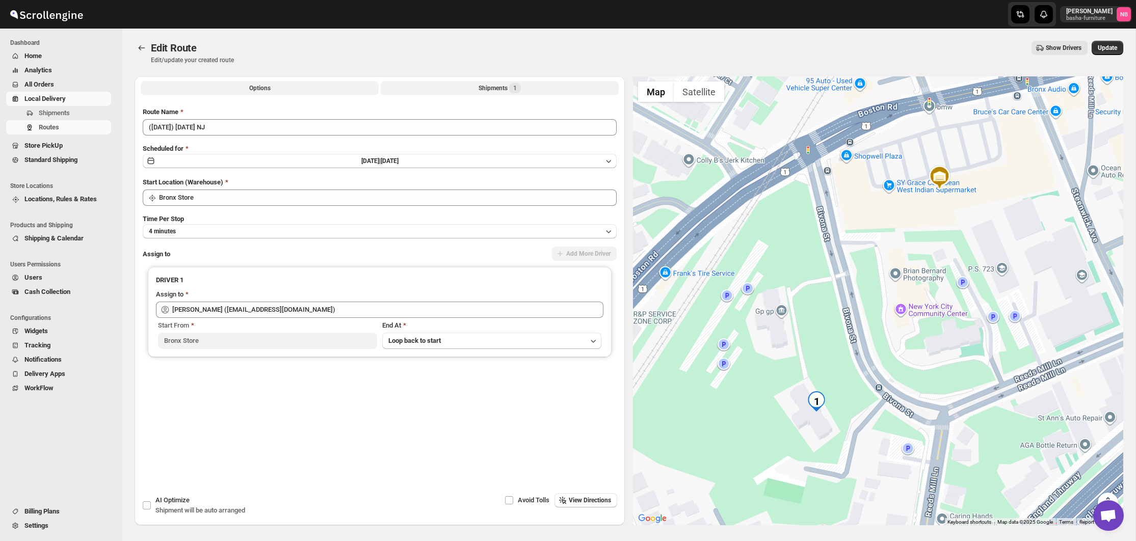
click at [501, 90] on div "Shipments 1" at bounding box center [500, 88] width 42 height 10
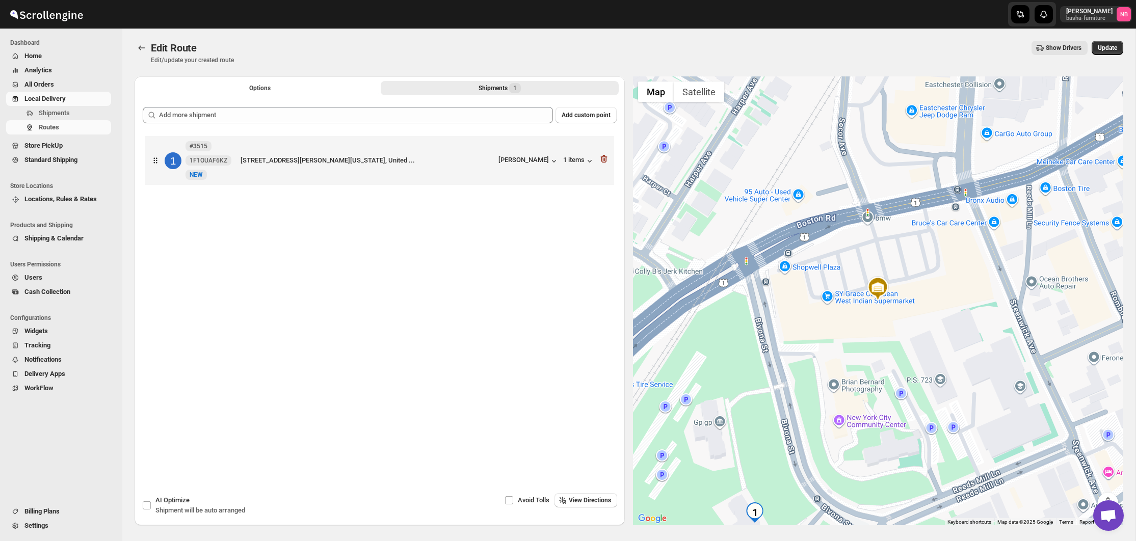
click at [438, 123] on div "Add custom point 1 #3515 1F1OUAF6KZ New NEW [STREET_ADDRESS][PERSON_NAME][GEOGR…" at bounding box center [380, 277] width 474 height 340
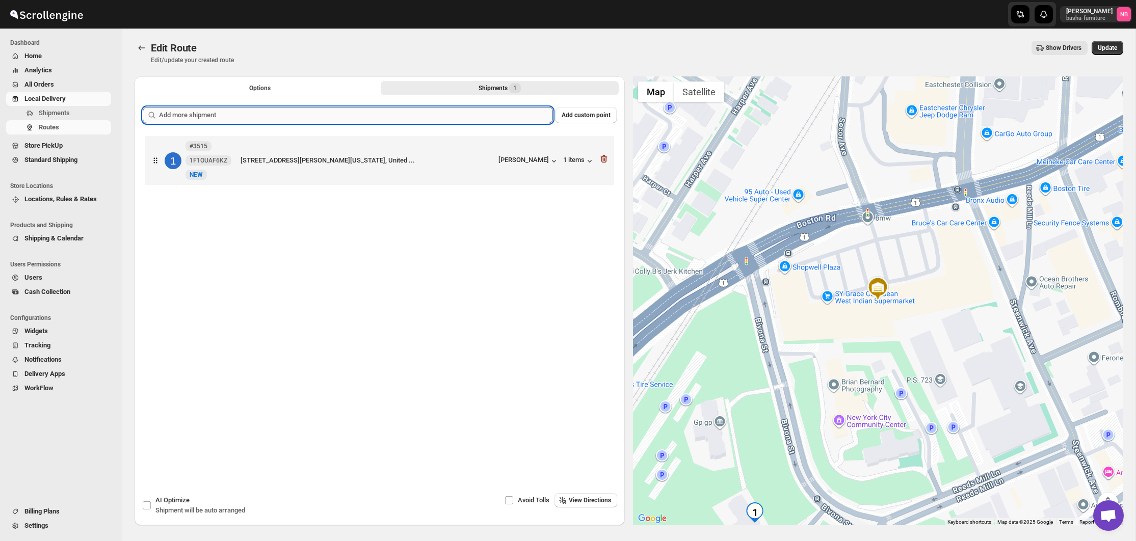
click at [438, 118] on input "text" at bounding box center [356, 115] width 394 height 16
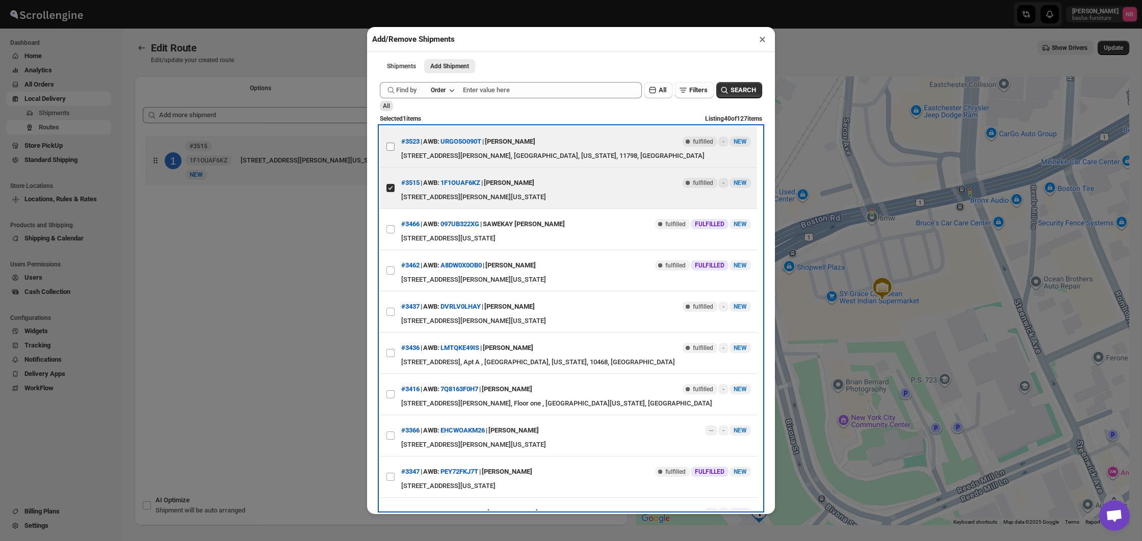
click at [392, 146] on input "View details for 68bf4cd9460e7d780920ab8d" at bounding box center [390, 147] width 8 height 8
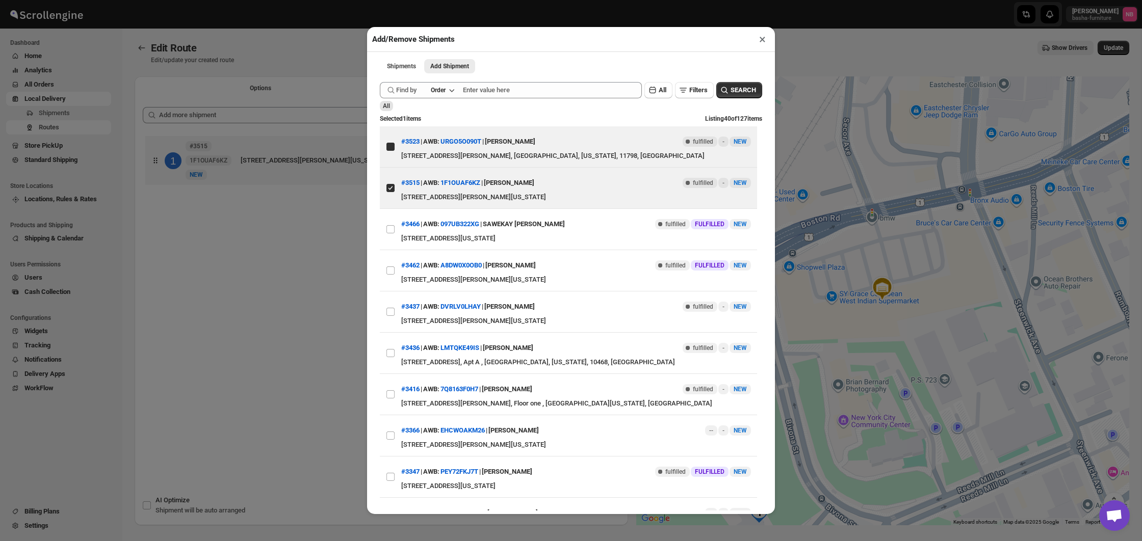
checkbox input "true"
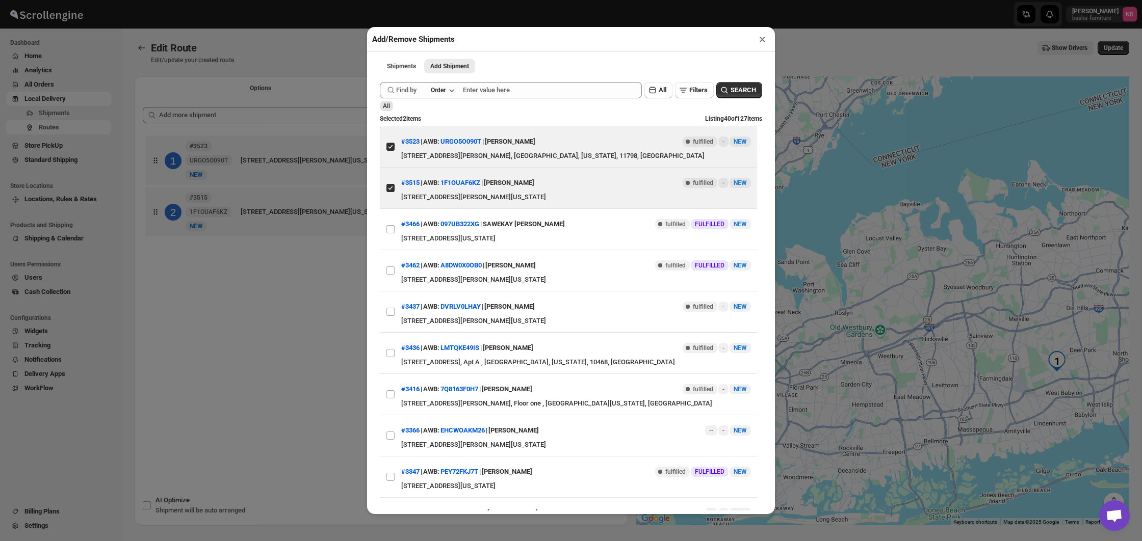
click at [262, 294] on div "Add/Remove Shipments × Shipments Add Shipment More views Shipments Add Shipment…" at bounding box center [571, 270] width 1142 height 541
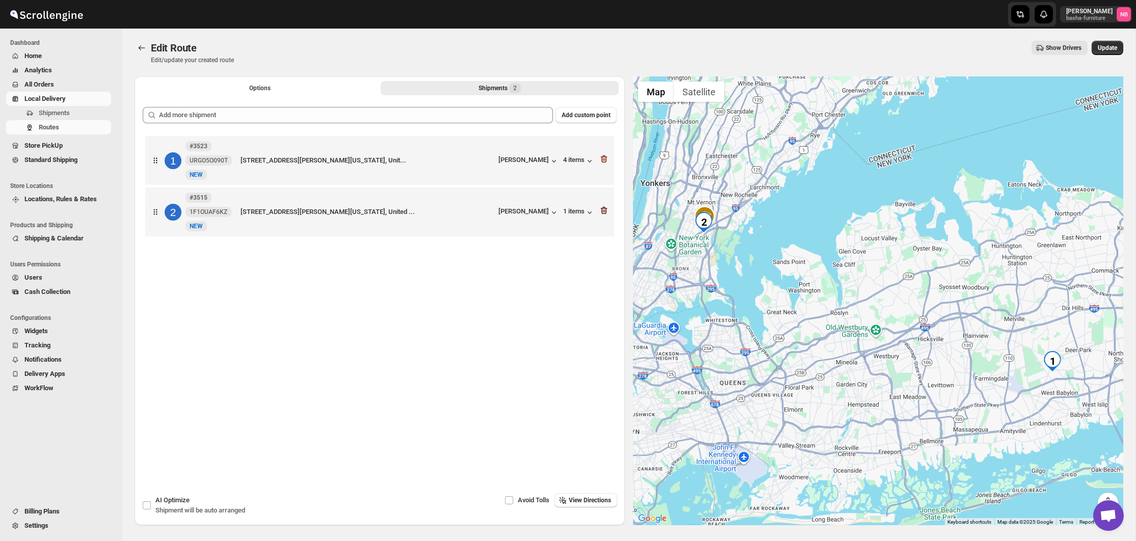
click at [603, 213] on icon "button" at bounding box center [603, 210] width 1 height 3
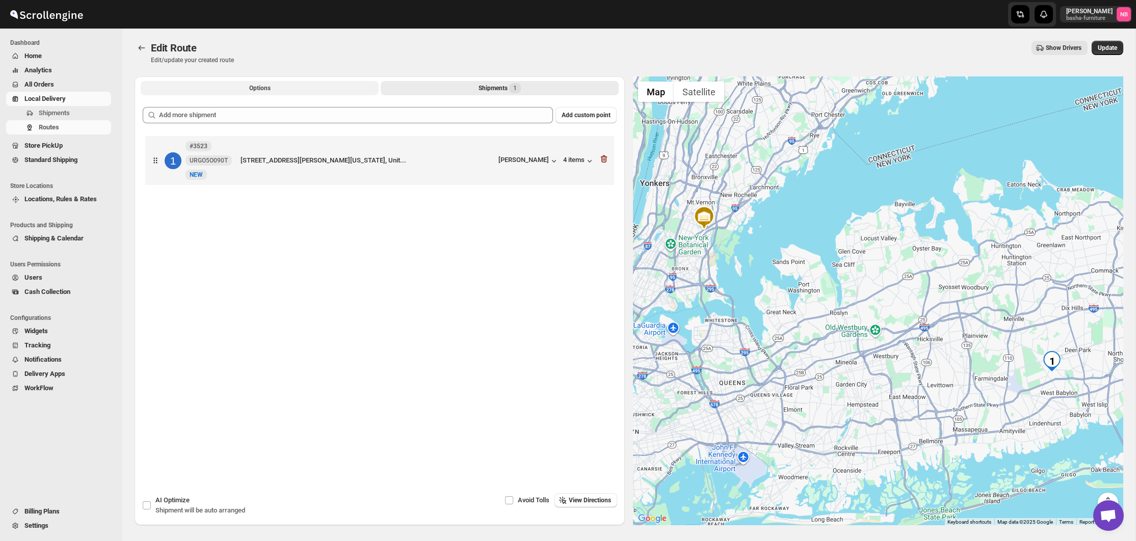
click at [283, 93] on button "Options" at bounding box center [260, 88] width 238 height 14
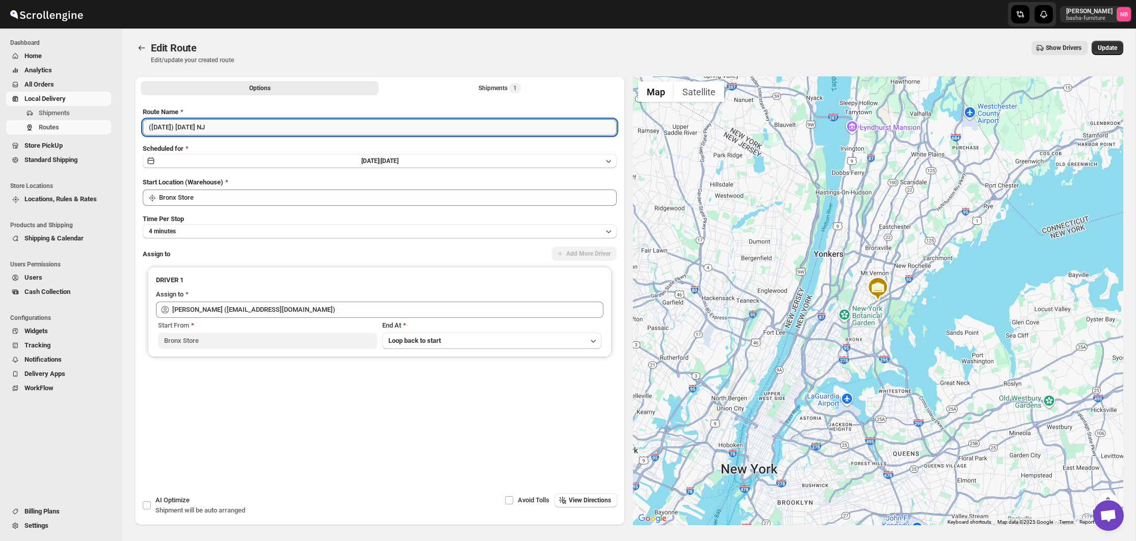
click at [262, 125] on input "([DATE]) [DATE] NJ" at bounding box center [380, 127] width 474 height 16
type input "([DATE]) [DATE] [GEOGRAPHIC_DATA]"
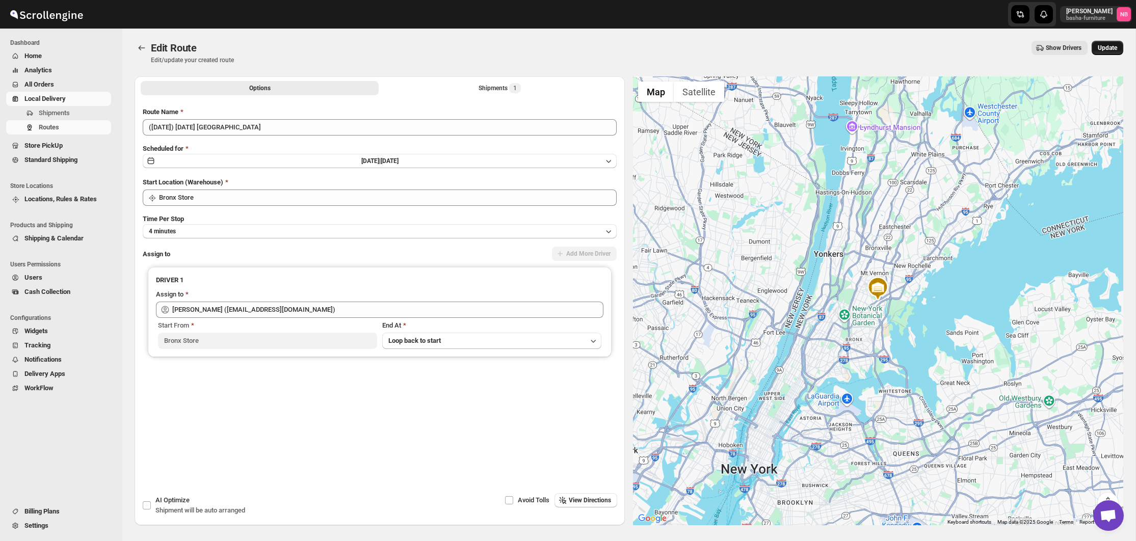
click at [1099, 52] on button "Update" at bounding box center [1108, 48] width 32 height 14
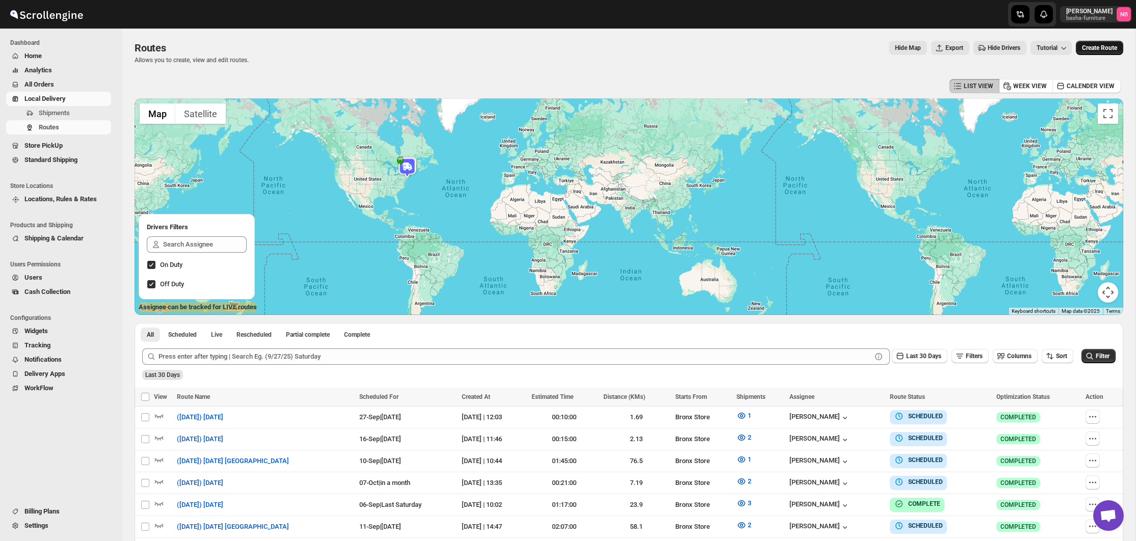
click at [1095, 49] on span "Create Route" at bounding box center [1099, 48] width 35 height 8
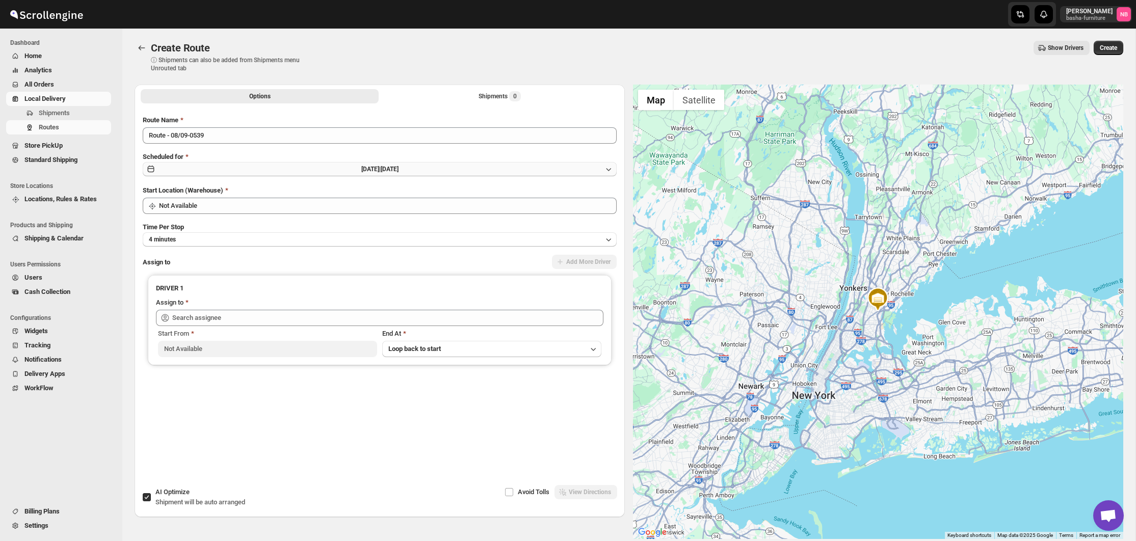
click at [492, 166] on button "[DATE] | [DATE]" at bounding box center [380, 169] width 474 height 14
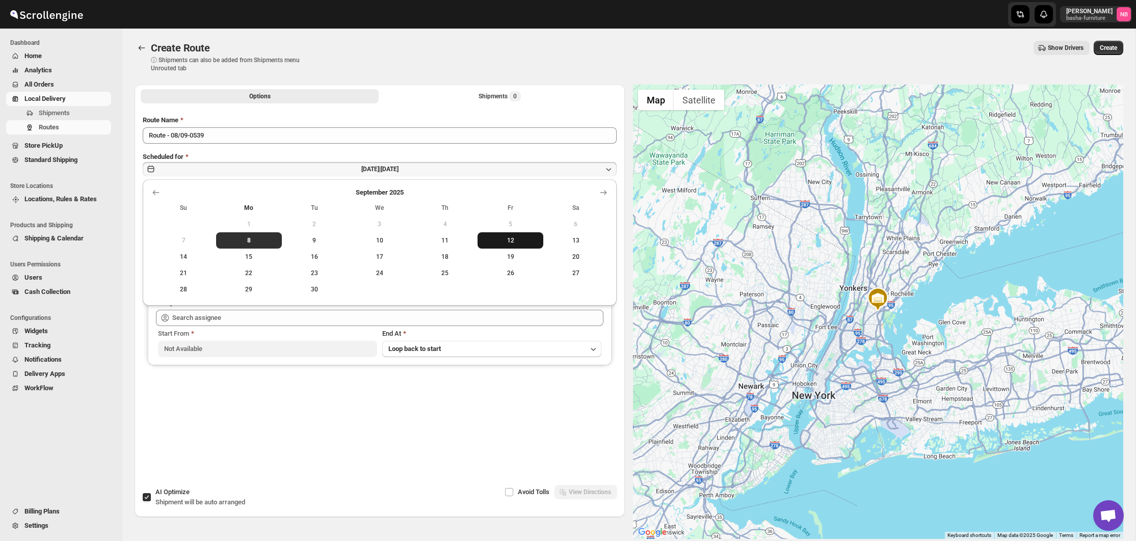
click at [504, 238] on span "12" at bounding box center [510, 240] width 57 height 8
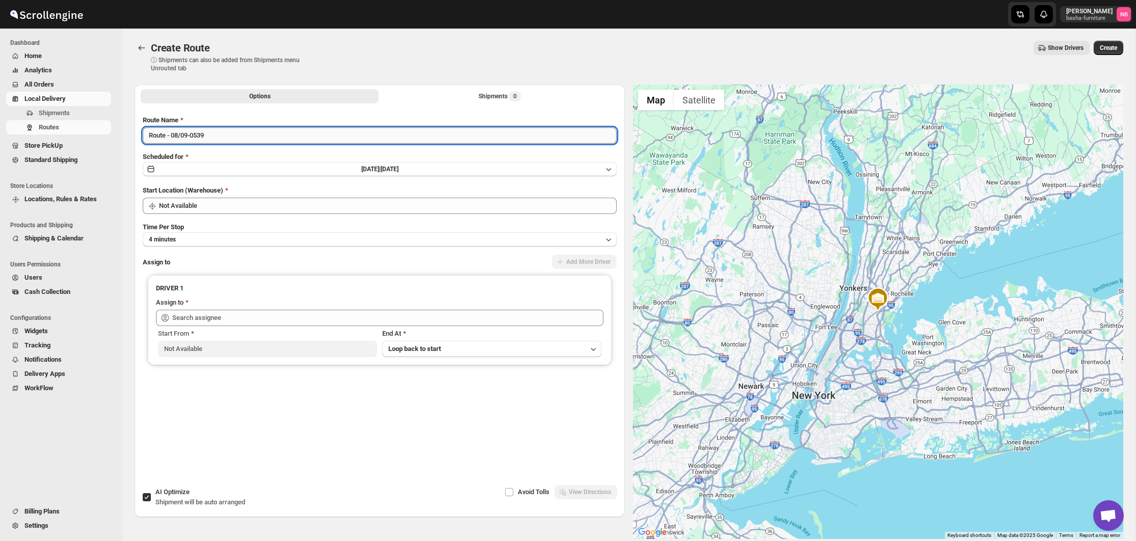
click at [283, 136] on input "Route - 08/09-0539" at bounding box center [380, 135] width 474 height 16
type input "([DATE]) [DATE]"
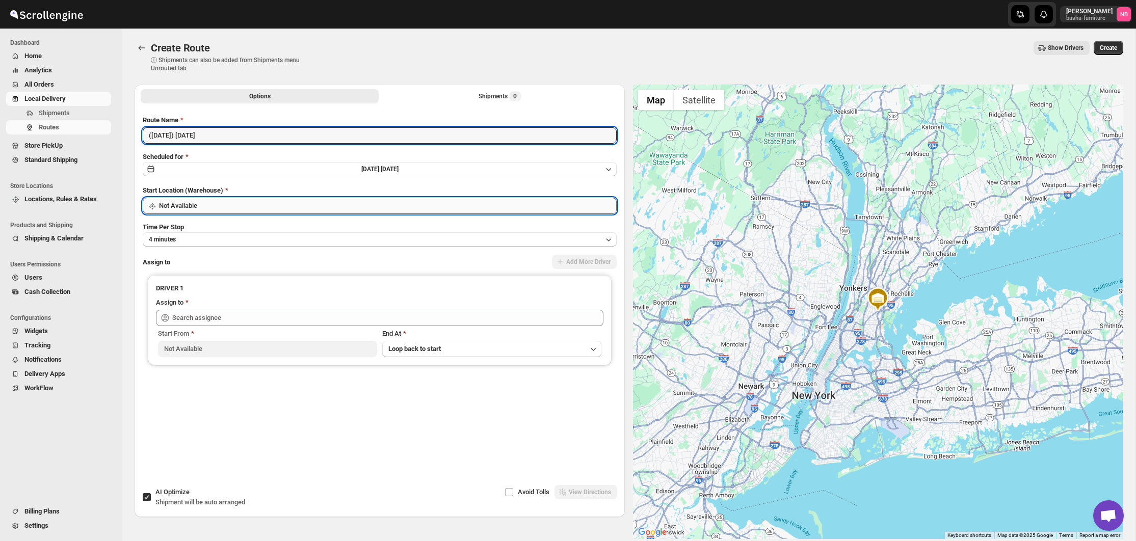
click at [280, 212] on input "Not Available" at bounding box center [388, 206] width 458 height 16
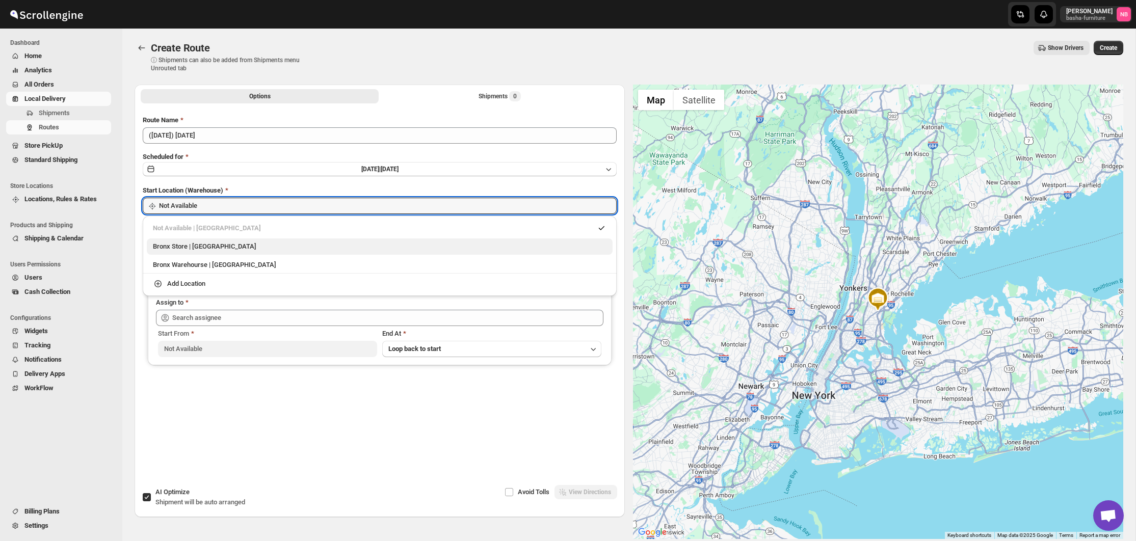
click at [266, 240] on li "Bronx Store | [GEOGRAPHIC_DATA]" at bounding box center [380, 245] width 474 height 18
type input "Bronx Store"
click at [265, 243] on button "4 minutes" at bounding box center [380, 239] width 474 height 14
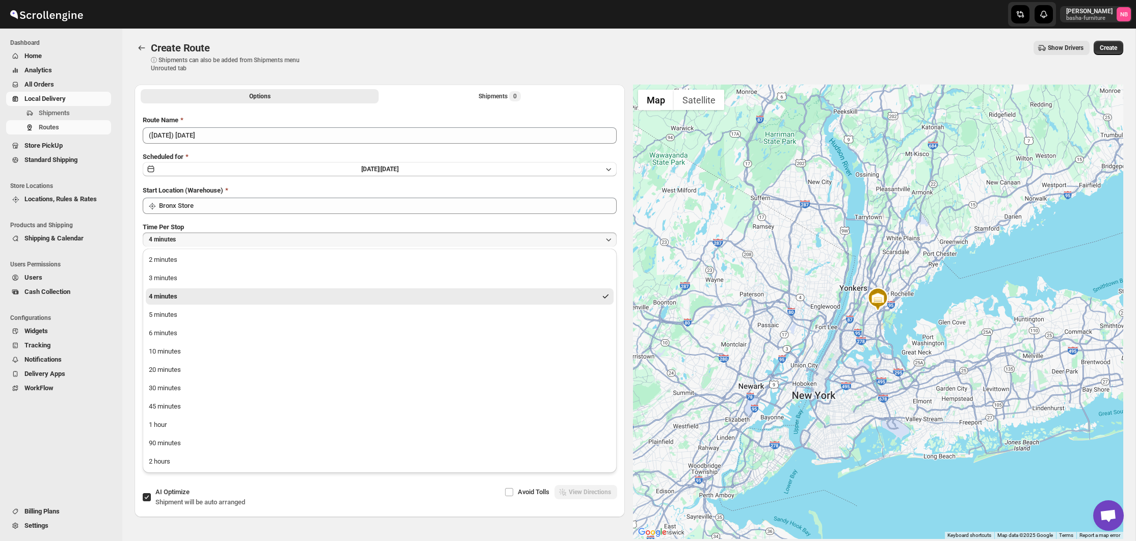
click at [100, 282] on span "Users" at bounding box center [66, 278] width 85 height 10
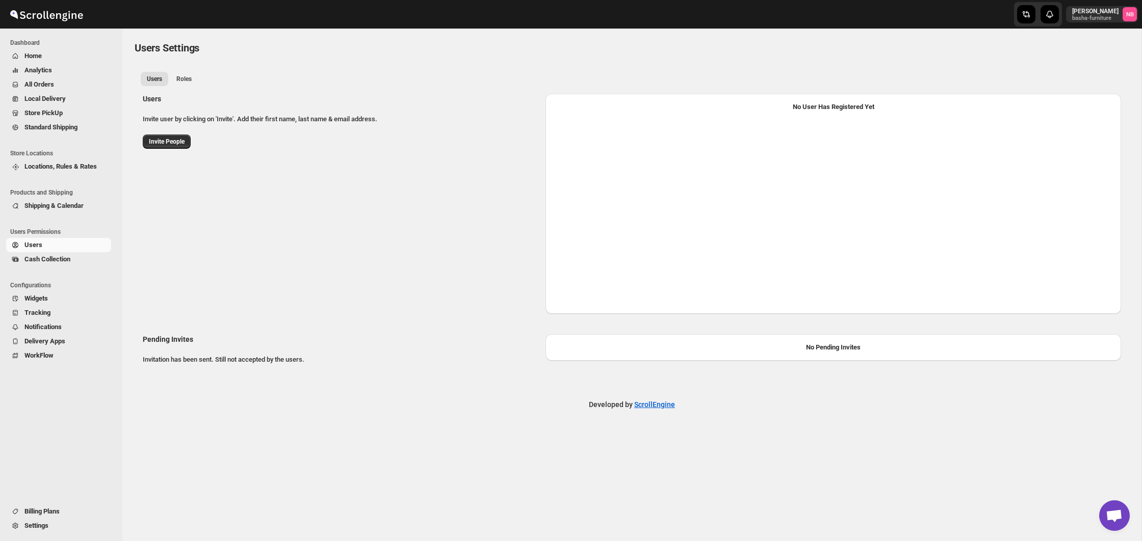
select select "637b767fbaab0276b10c91d5"
select select "637b767fbaab0276b10c91d7"
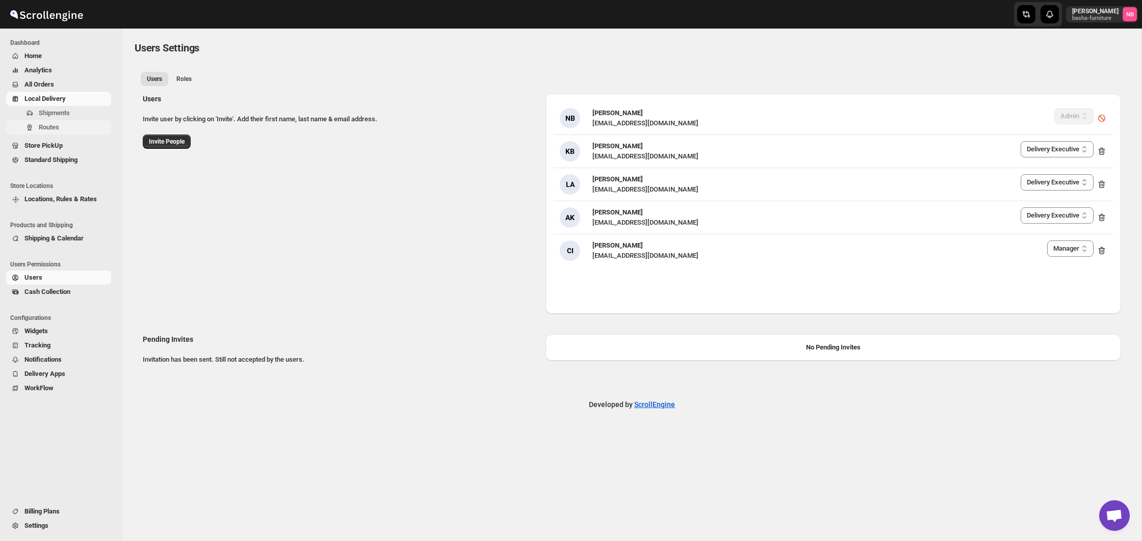
click at [46, 128] on span "Routes" at bounding box center [49, 127] width 20 height 8
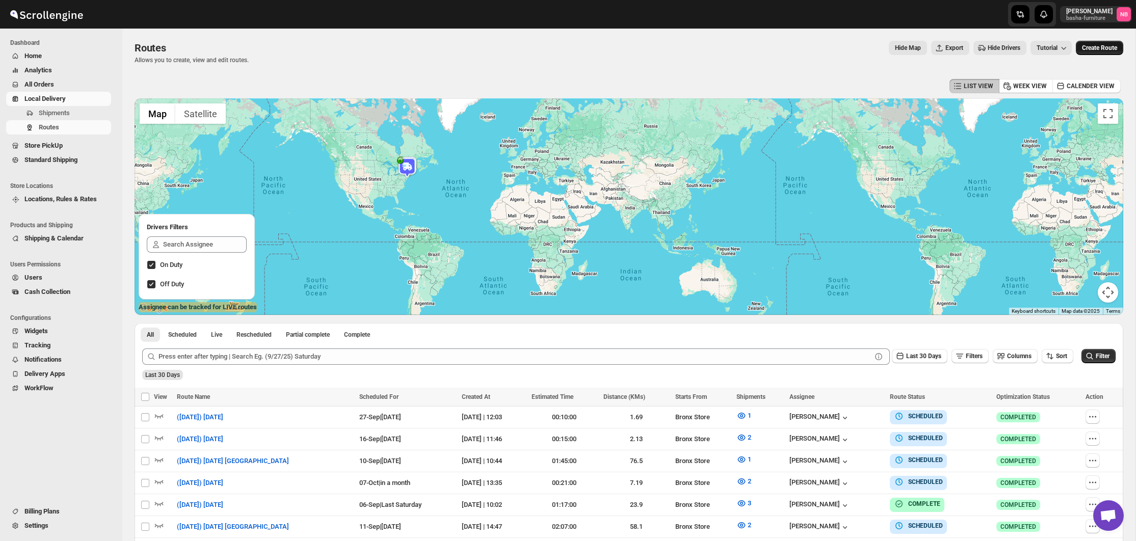
click at [1104, 50] on span "Create Route" at bounding box center [1099, 48] width 35 height 8
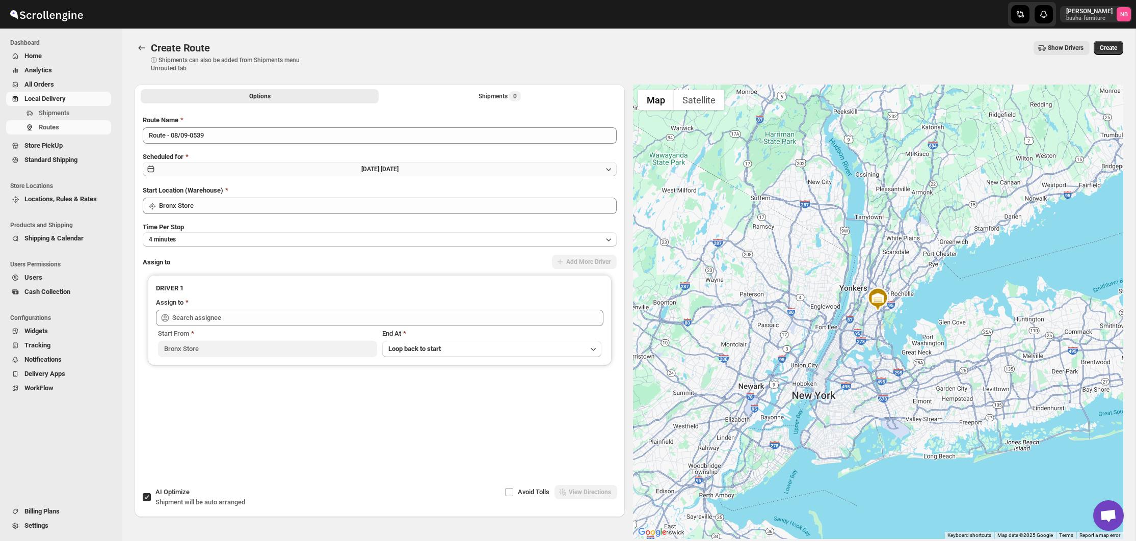
click at [451, 169] on button "[DATE] | [DATE]" at bounding box center [380, 169] width 474 height 14
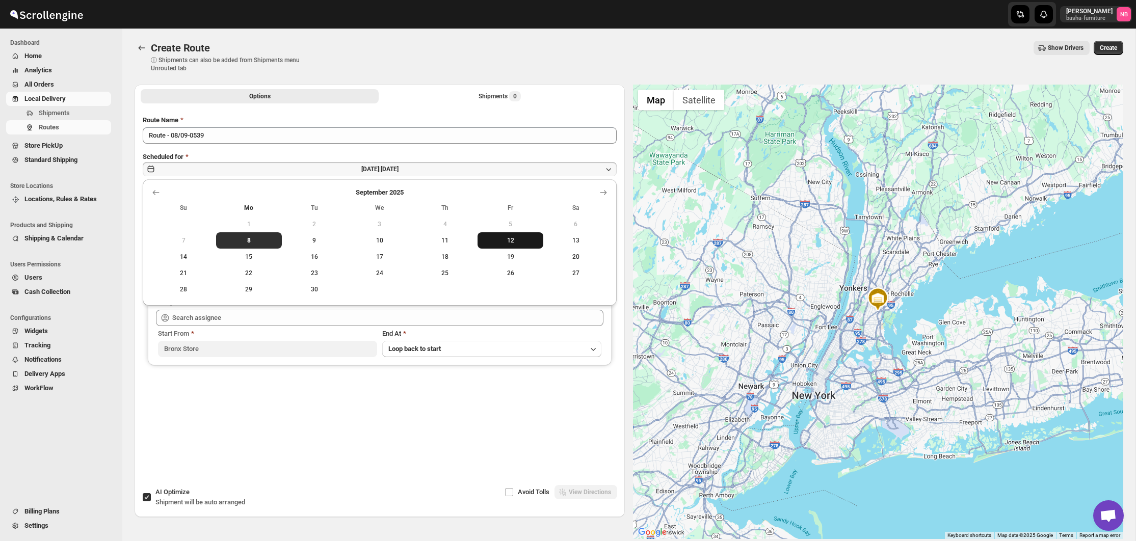
click at [515, 236] on button "12" at bounding box center [510, 240] width 65 height 16
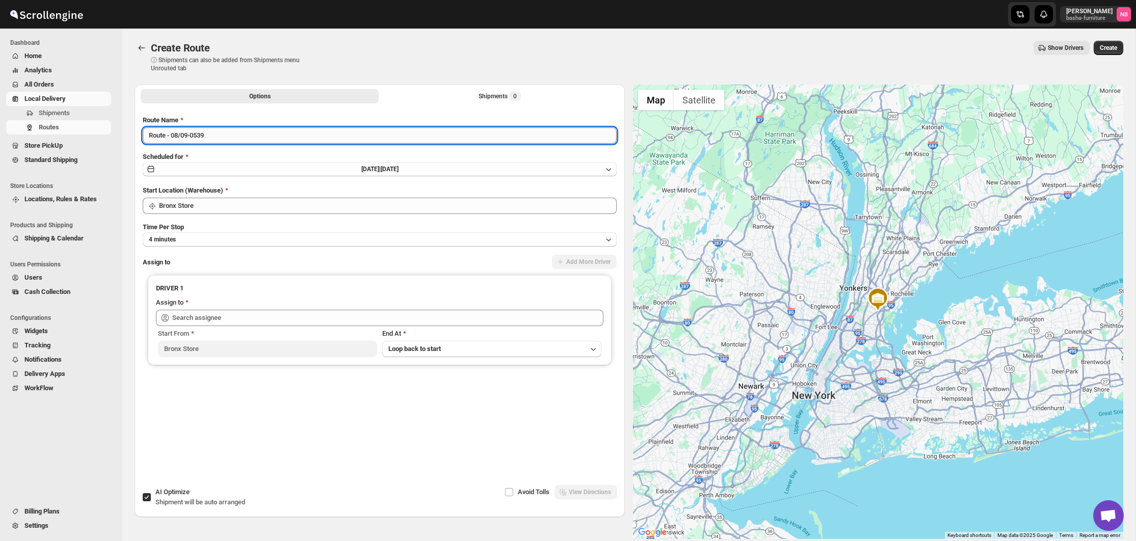
click at [379, 140] on input "Route - 08/09-0539" at bounding box center [380, 135] width 474 height 16
type input "([DATE]) [DATE]"
click at [311, 219] on div "Route Name ([DATE]) [DATE] Scheduled for [DATE] | [DATE] Start Location (Wareho…" at bounding box center [380, 281] width 474 height 333
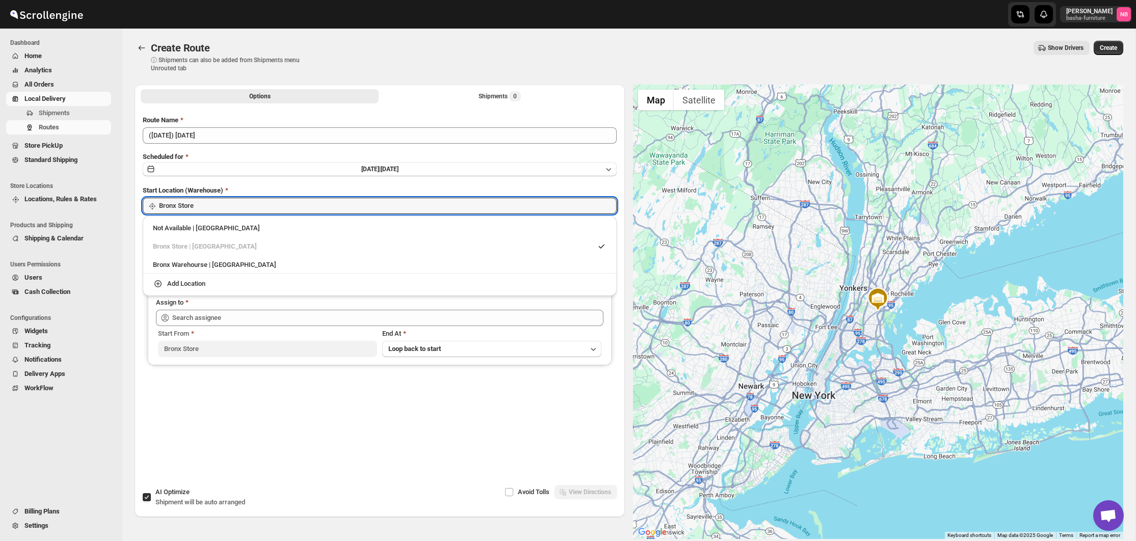
drag, startPoint x: 312, startPoint y: 206, endPoint x: 302, endPoint y: 245, distance: 40.7
click at [312, 206] on input "Bronx Store" at bounding box center [388, 206] width 458 height 16
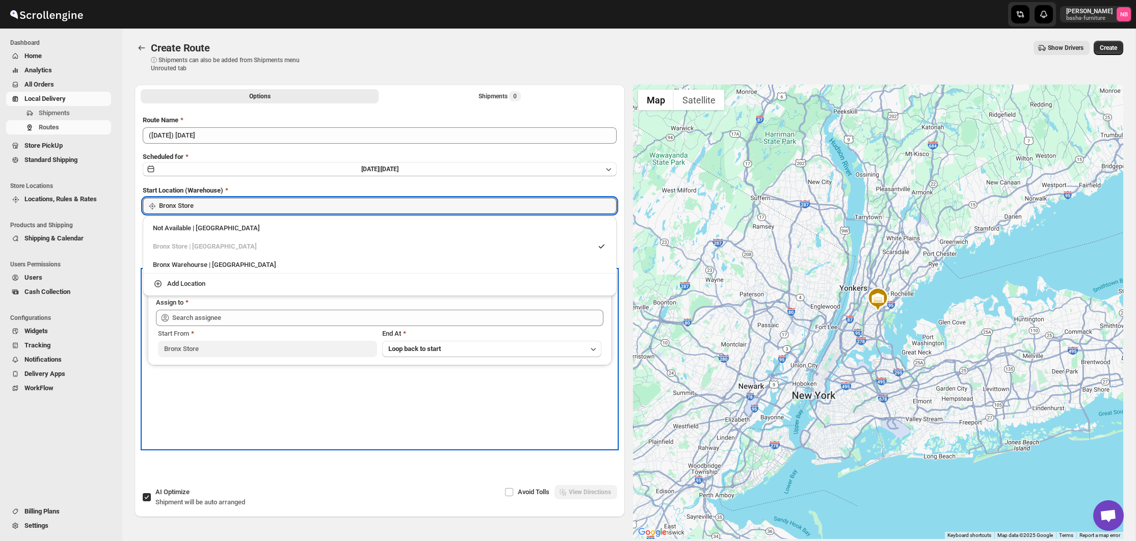
drag, startPoint x: 217, startPoint y: 365, endPoint x: 239, endPoint y: 358, distance: 23.2
click at [218, 366] on div "DRIVER 1 Assign to Start From [GEOGRAPHIC_DATA] At Loop back to start" at bounding box center [380, 359] width 474 height 178
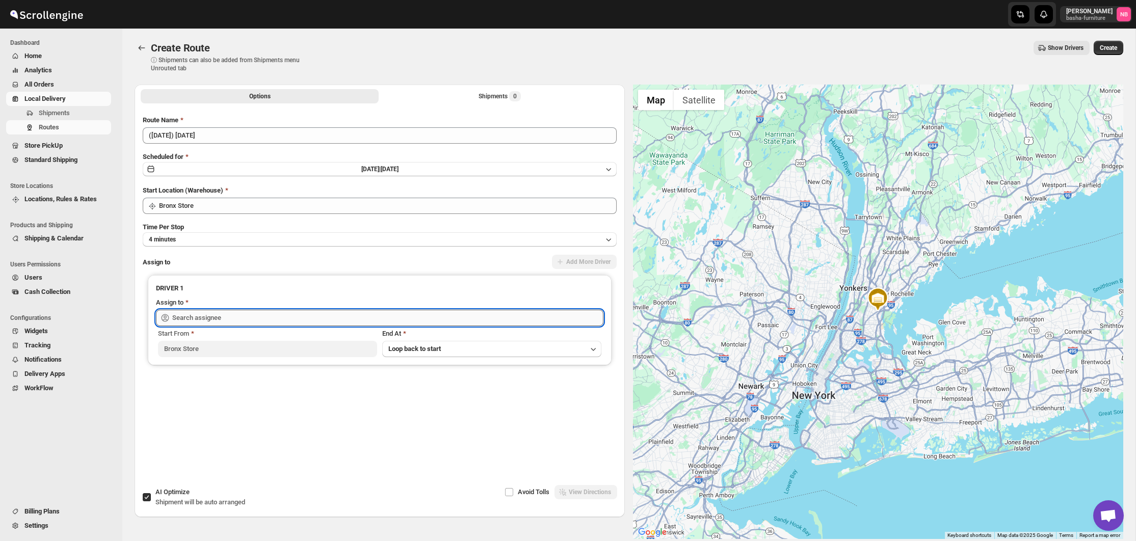
click at [256, 324] on input "text" at bounding box center [387, 318] width 431 height 16
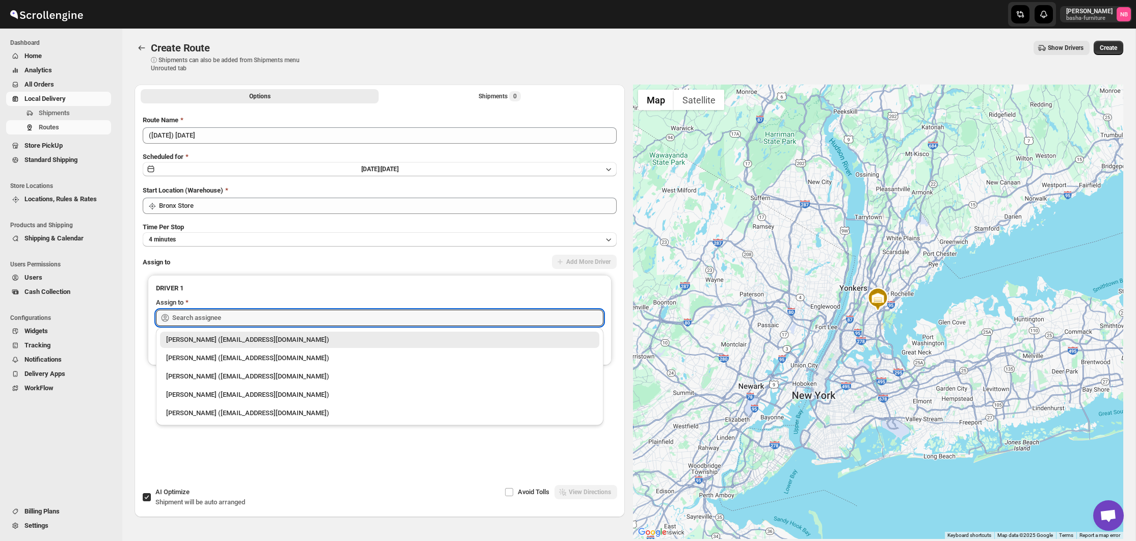
drag, startPoint x: 237, startPoint y: 357, endPoint x: 326, endPoint y: 282, distance: 116.2
click at [237, 357] on div "[PERSON_NAME] ([EMAIL_ADDRESS][DOMAIN_NAME])" at bounding box center [379, 358] width 427 height 10
type input "[PERSON_NAME] ([EMAIL_ADDRESS][DOMAIN_NAME])"
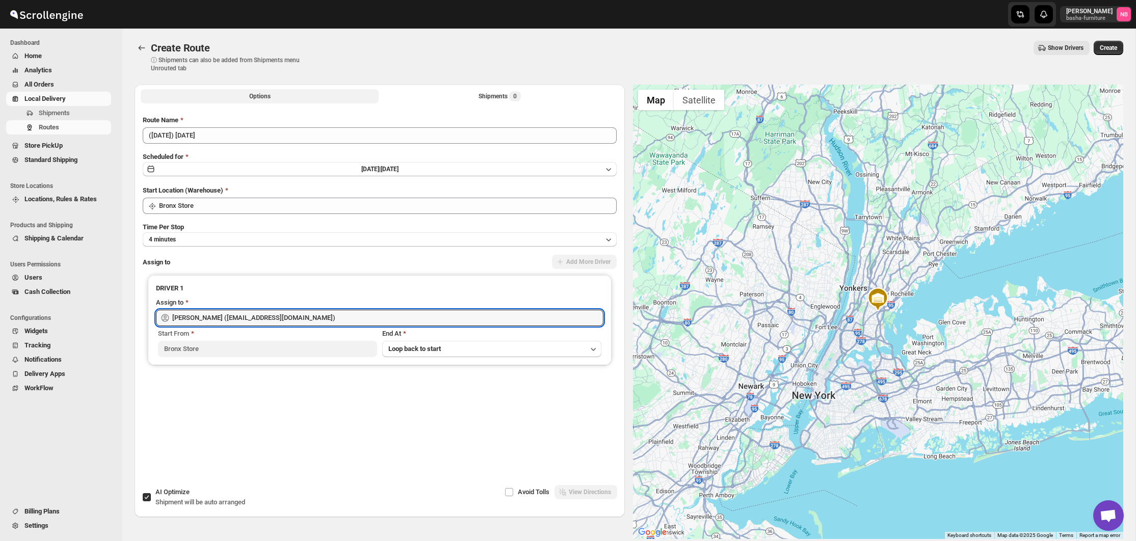
drag, startPoint x: 448, startPoint y: 99, endPoint x: 446, endPoint y: 106, distance: 6.9
click at [448, 100] on button "Shipments 0" at bounding box center [500, 96] width 238 height 14
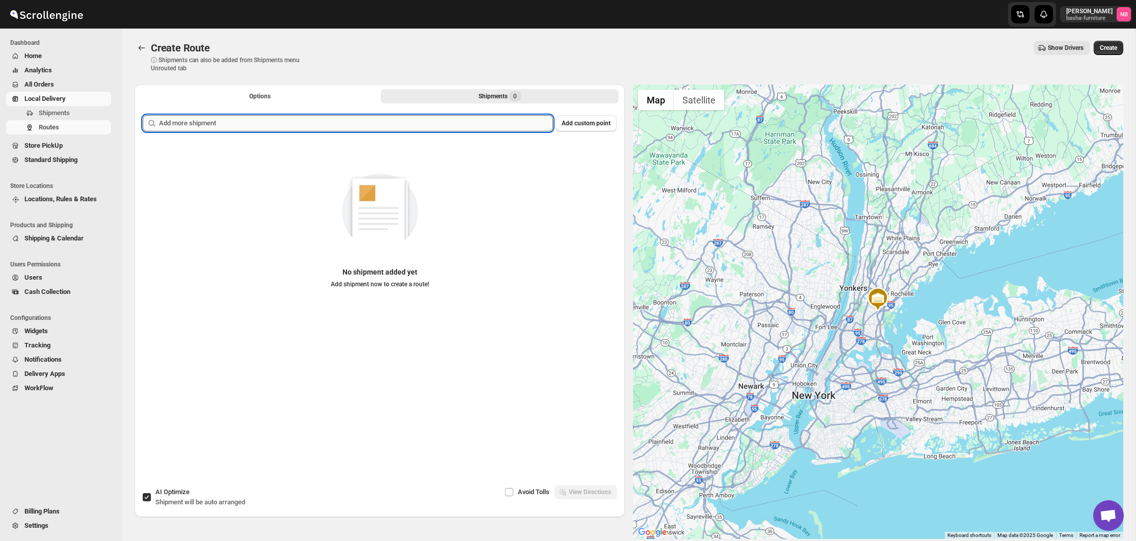
click at [439, 118] on input "text" at bounding box center [356, 123] width 394 height 16
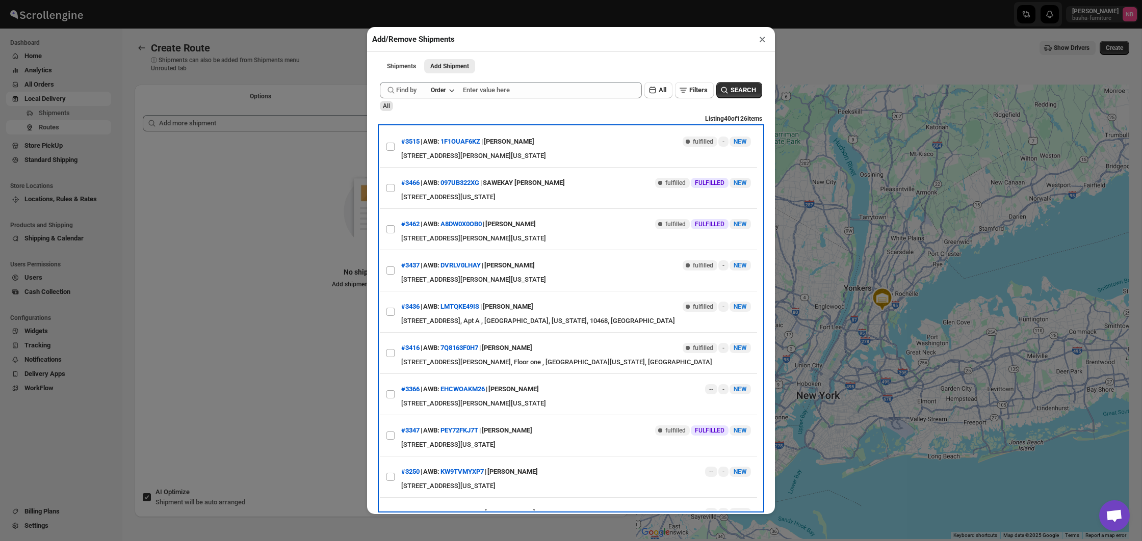
drag, startPoint x: 393, startPoint y: 146, endPoint x: 378, endPoint y: 161, distance: 20.9
click at [393, 146] on input "View details for 68bb47c2460e7d780920756a" at bounding box center [390, 147] width 8 height 8
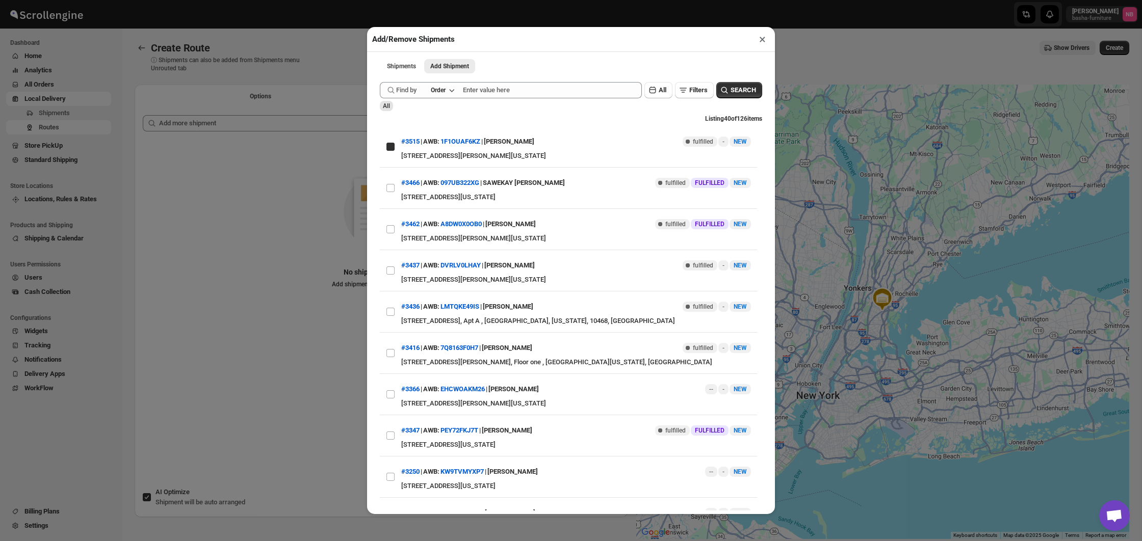
checkbox input "true"
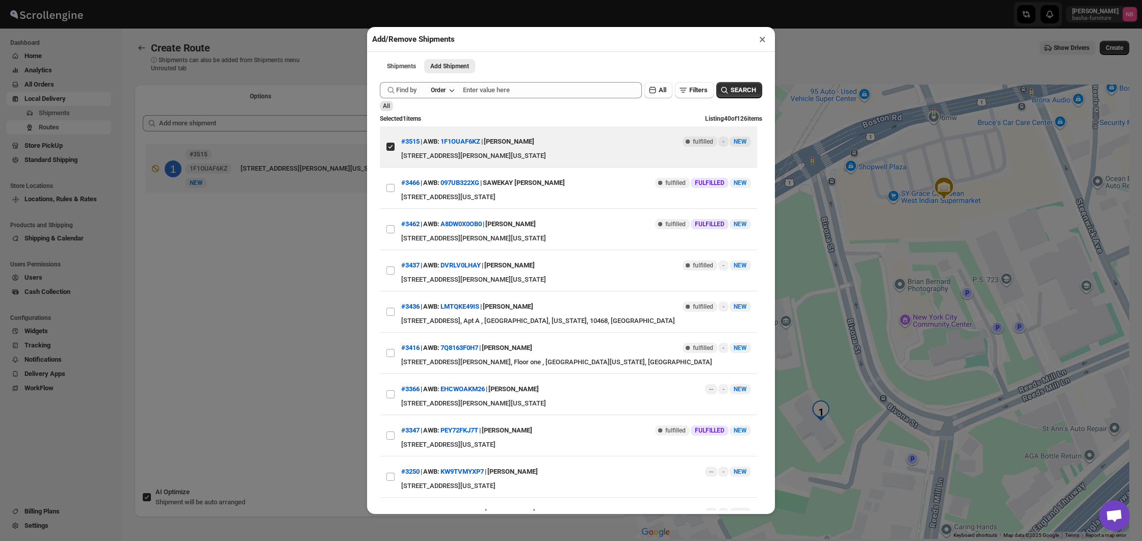
click at [287, 95] on div "Add/Remove Shipments × Shipments Add Shipment More views Shipments Add Shipment…" at bounding box center [571, 270] width 1142 height 541
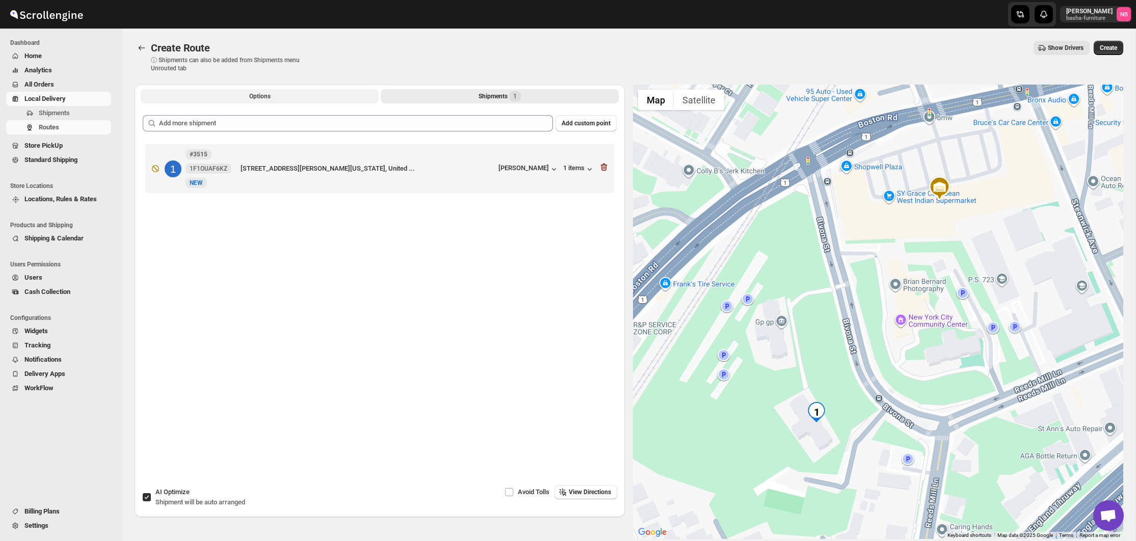
click at [287, 96] on button "Options" at bounding box center [260, 96] width 238 height 14
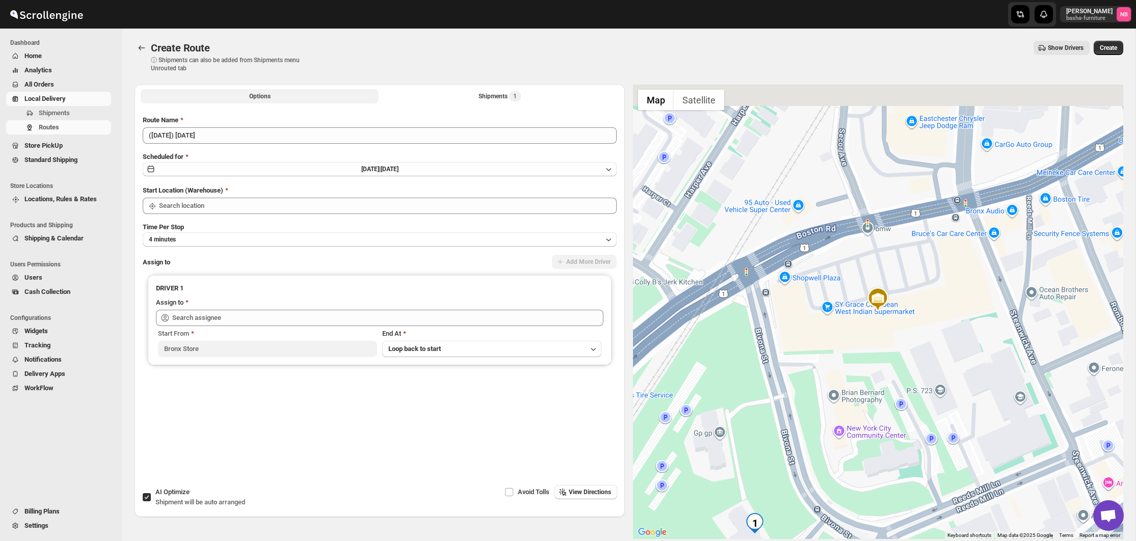
type input "Bronx Store"
type input "[PERSON_NAME] ([EMAIL_ADDRESS][DOMAIN_NAME])"
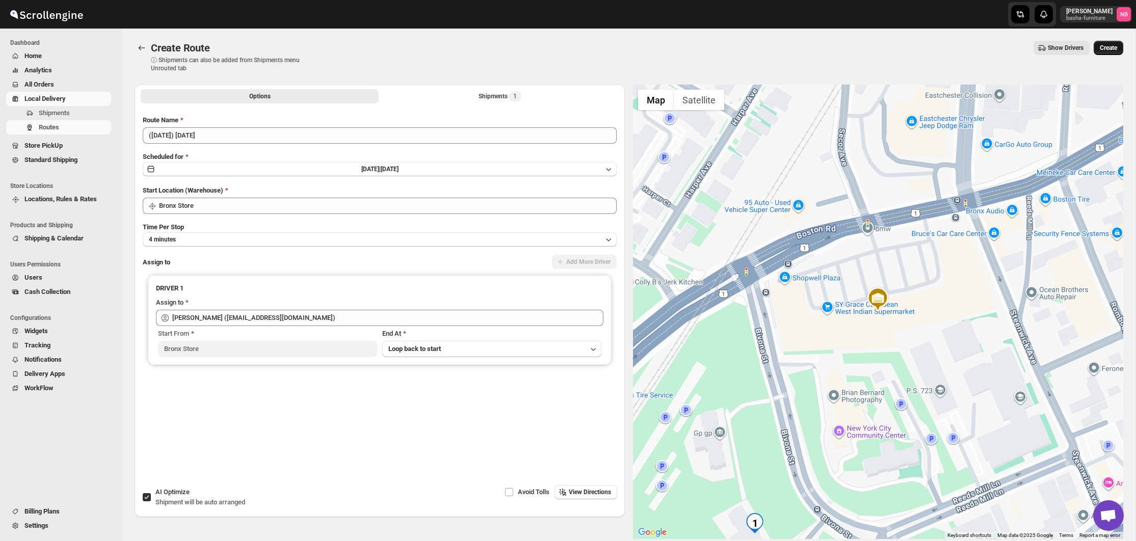
click at [1095, 51] on button "Create" at bounding box center [1109, 48] width 30 height 14
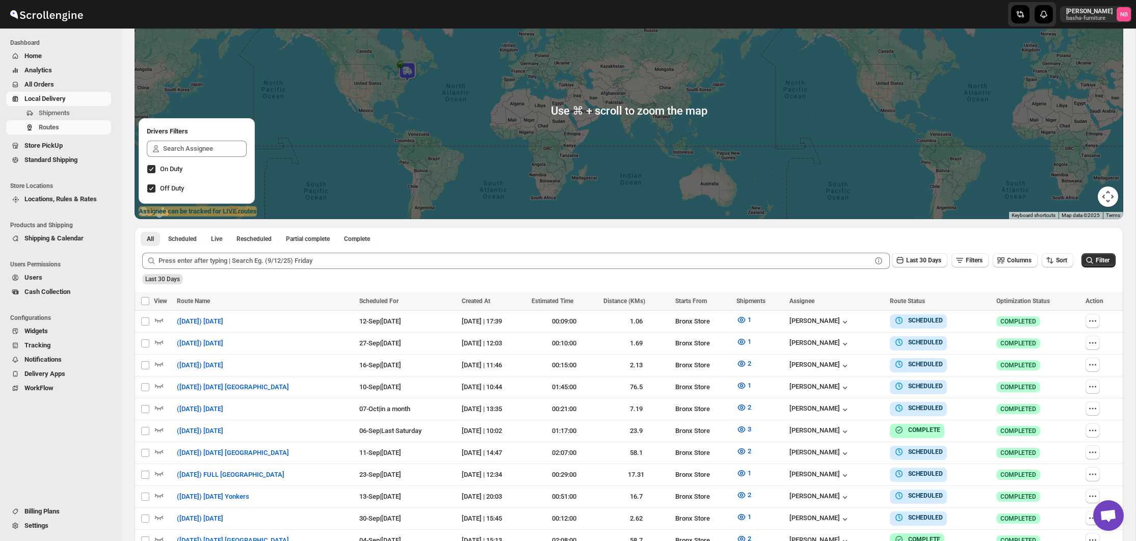
scroll to position [157, 0]
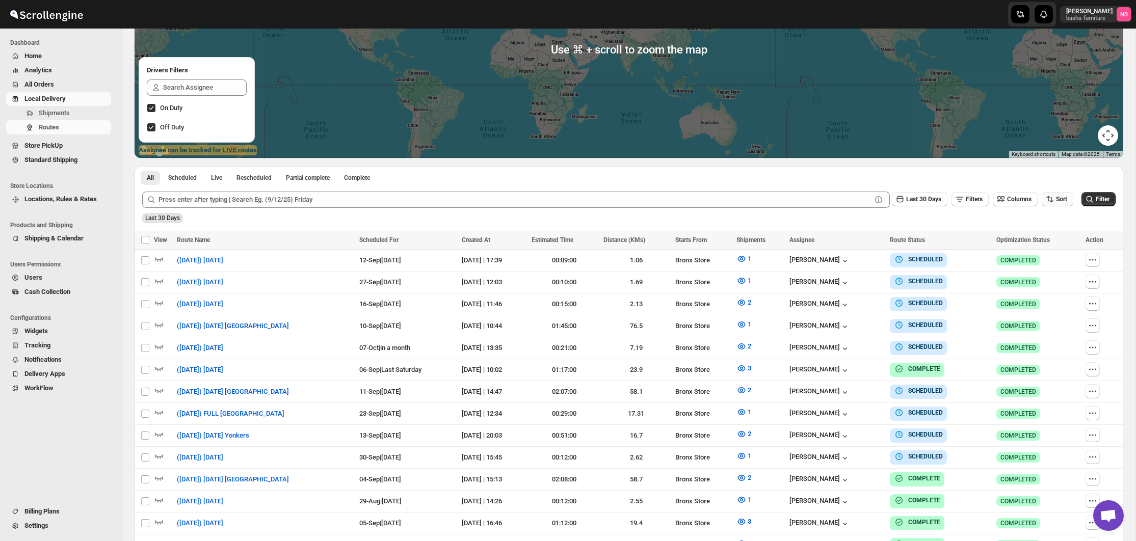
click at [1047, 197] on icon "button" at bounding box center [1050, 199] width 10 height 10
click at [1055, 262] on ul "Created Date Due Date Route Name Stops Status" at bounding box center [1054, 272] width 62 height 90
drag, startPoint x: 1054, startPoint y: 255, endPoint x: 970, endPoint y: 217, distance: 91.2
click at [1053, 255] on div "Due Date" at bounding box center [1039, 254] width 27 height 10
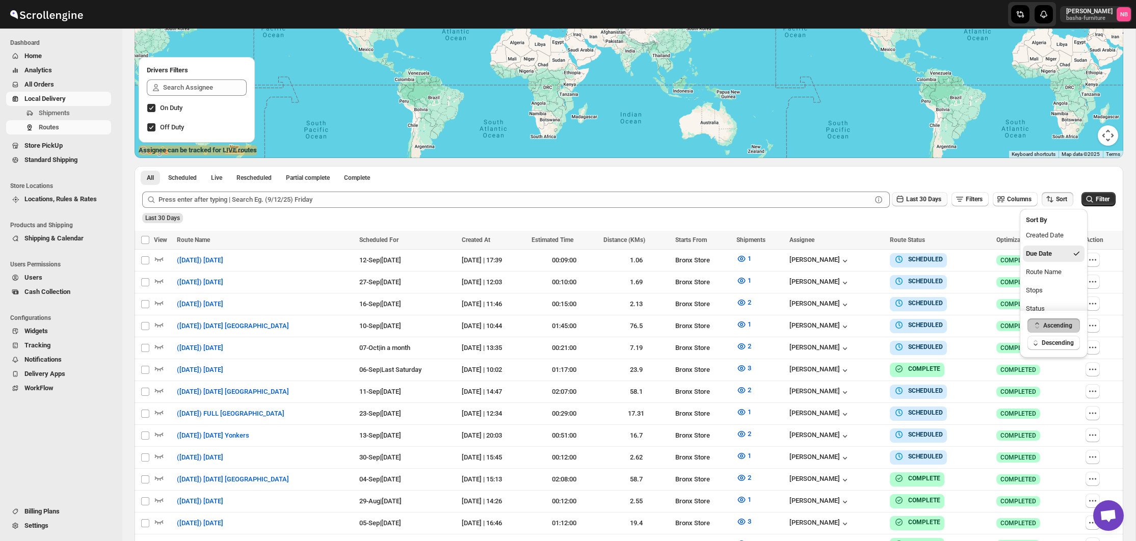
click at [932, 201] on span "Last 30 Days" at bounding box center [923, 199] width 35 height 7
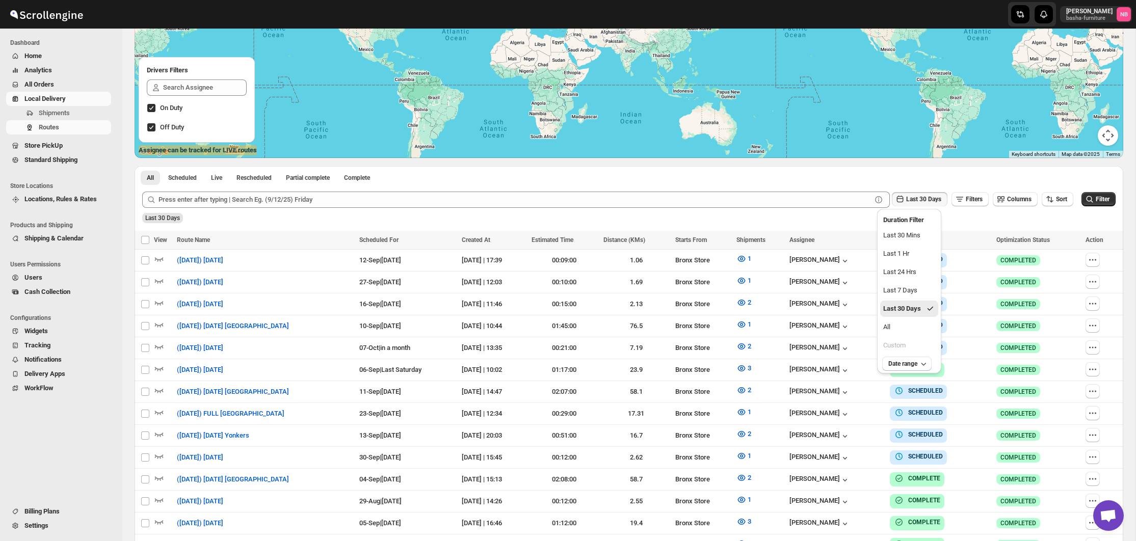
drag, startPoint x: 918, startPoint y: 325, endPoint x: 954, endPoint y: 304, distance: 41.3
click at [920, 325] on button "All" at bounding box center [909, 327] width 58 height 16
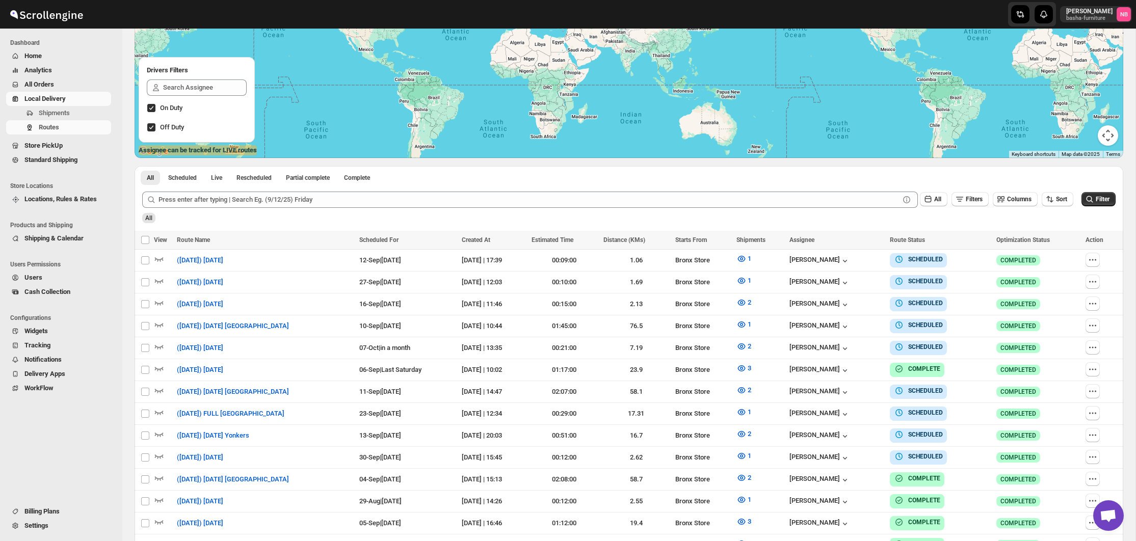
click at [1089, 200] on icon "submit" at bounding box center [1090, 199] width 10 height 10
